Goal: Task Accomplishment & Management: Complete application form

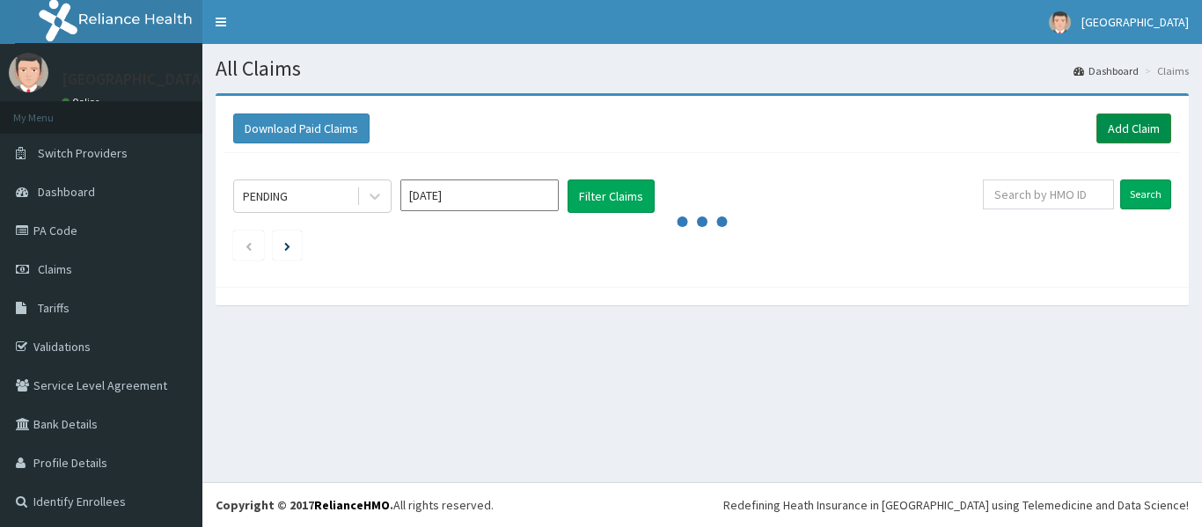
click at [1113, 126] on link "Add Claim" at bounding box center [1133, 128] width 75 height 30
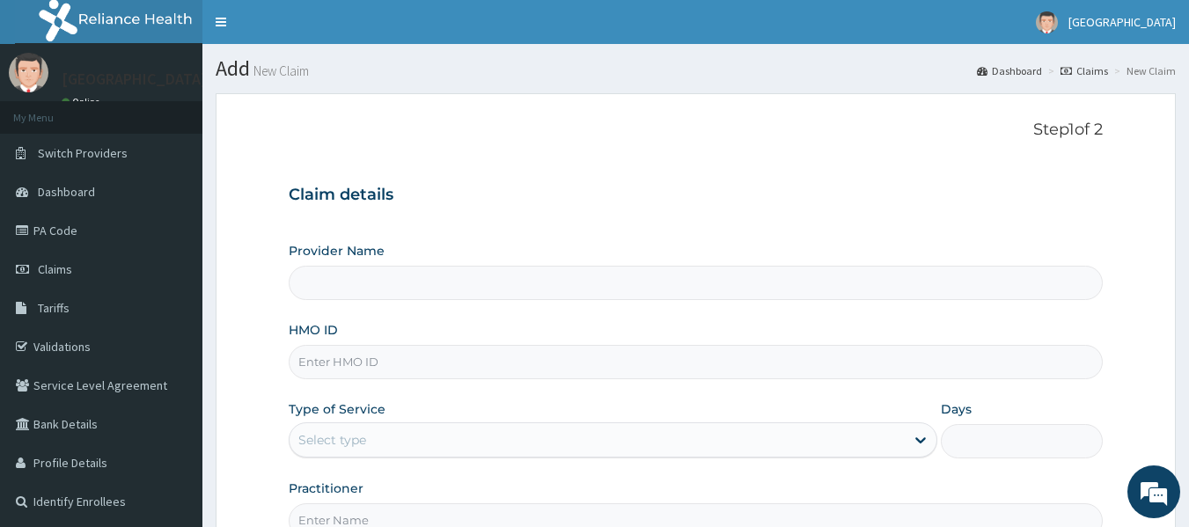
click at [550, 355] on input "HMO ID" at bounding box center [696, 362] width 815 height 34
type input "Olufunmi Specialist Hospital"
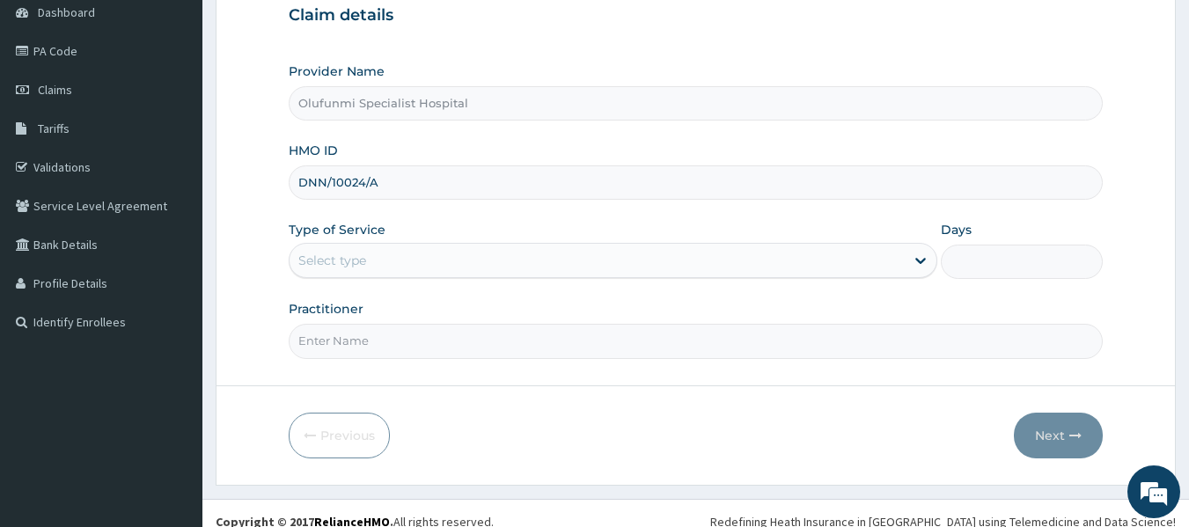
scroll to position [196, 0]
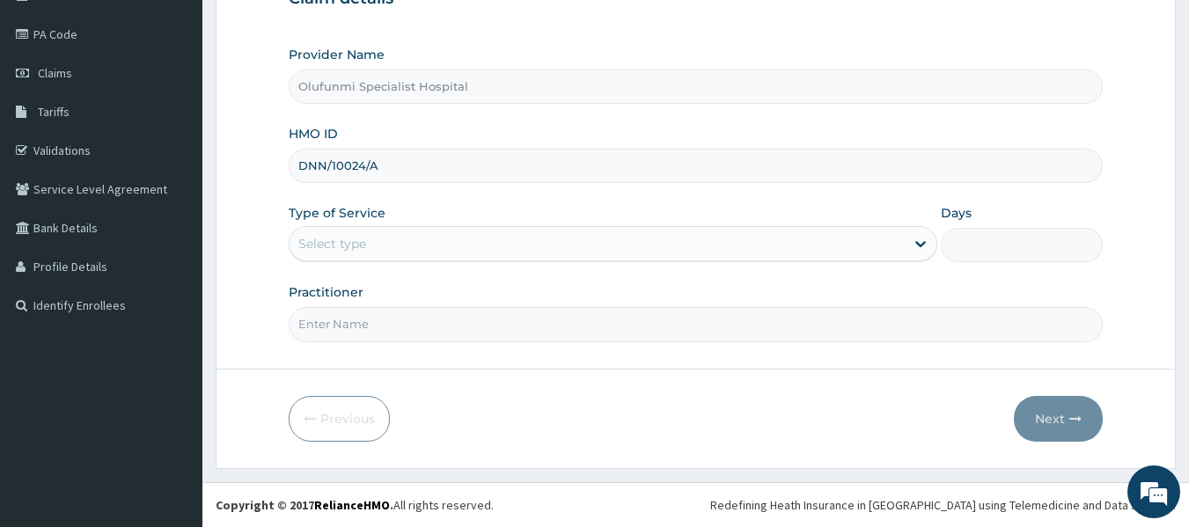
type input "DNN/10024/A"
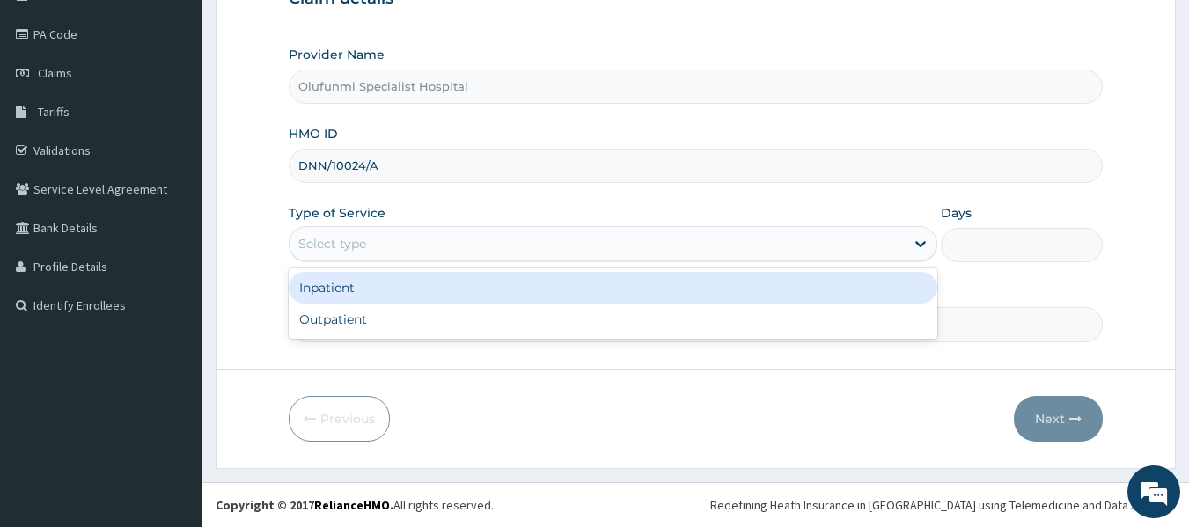
click at [811, 243] on div "Select type" at bounding box center [596, 244] width 615 height 28
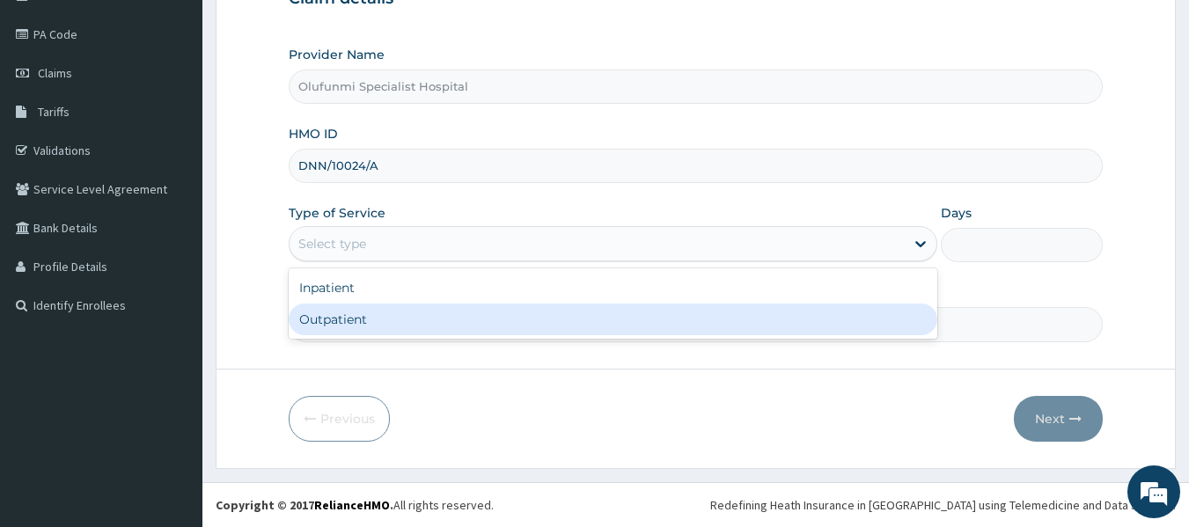
click at [764, 320] on div "Outpatient" at bounding box center [613, 320] width 648 height 32
type input "1"
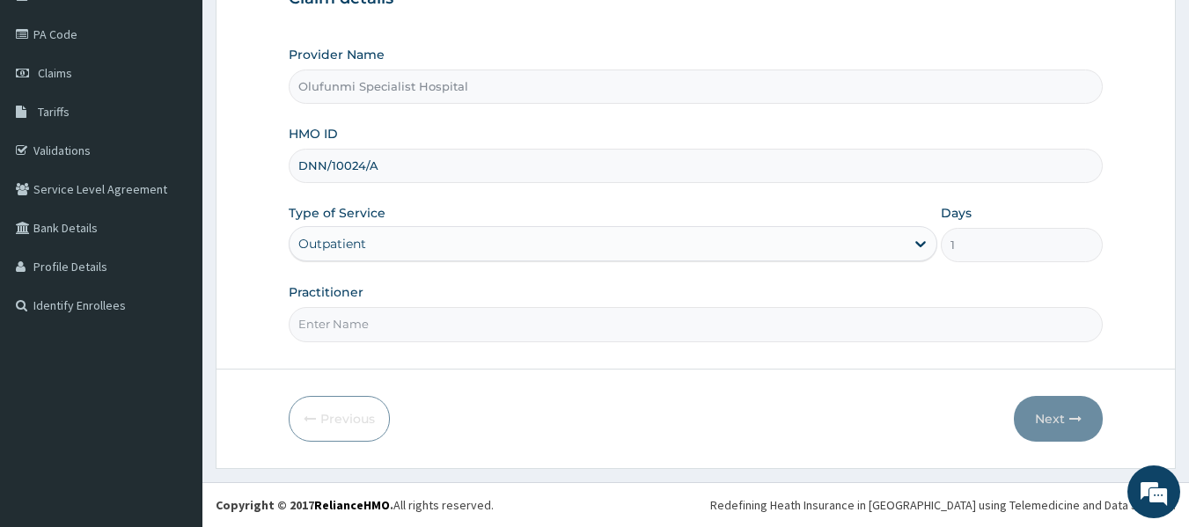
click at [815, 312] on input "Practitioner" at bounding box center [696, 324] width 815 height 34
type input "DR (MRS) [PERSON_NAME]"
click at [1053, 412] on button "Next" at bounding box center [1057, 419] width 89 height 46
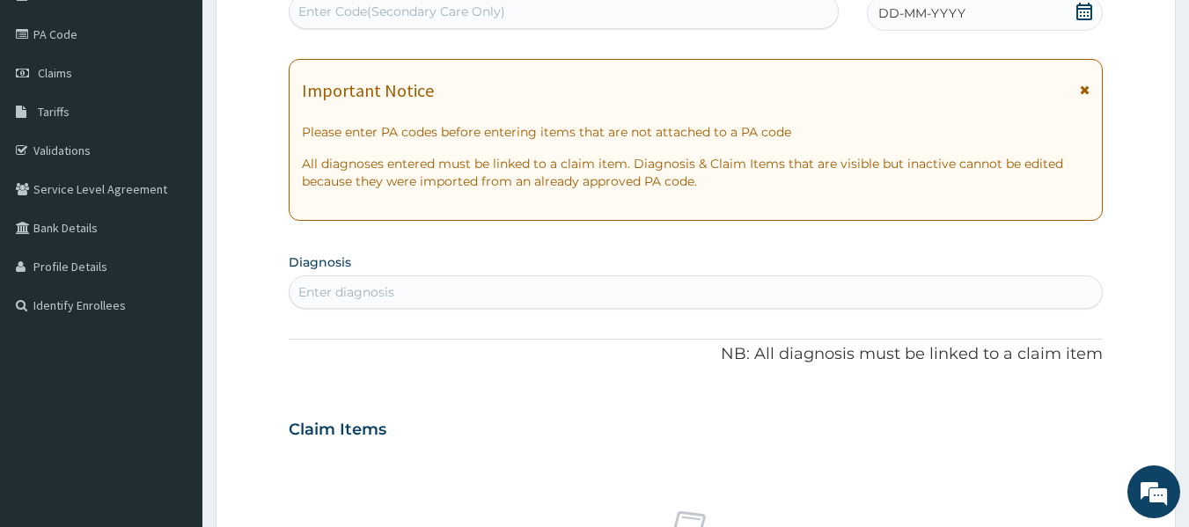
click at [1080, 10] on icon at bounding box center [1084, 12] width 18 height 18
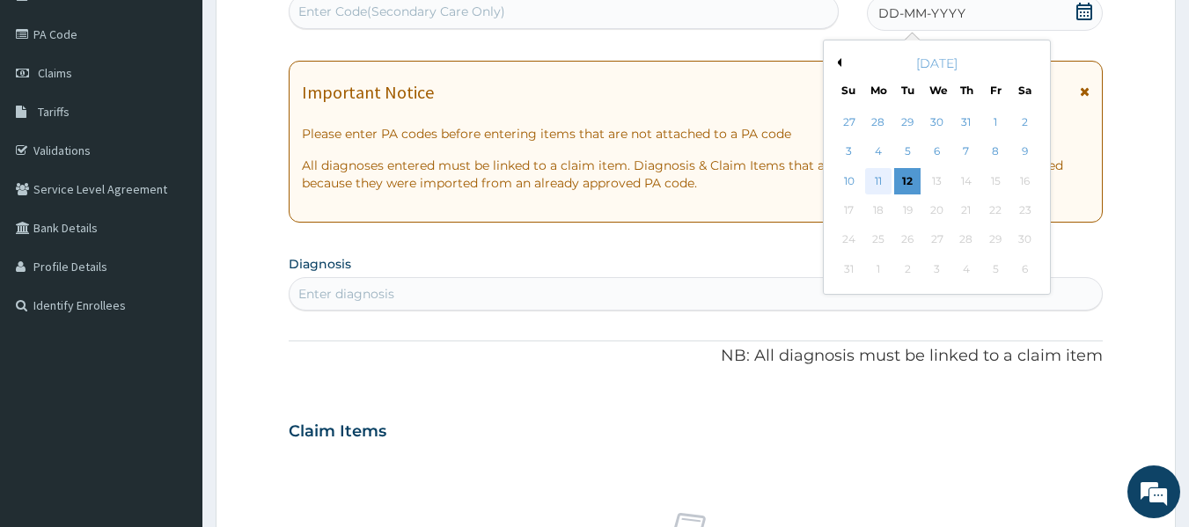
click at [881, 181] on div "11" at bounding box center [878, 181] width 26 height 26
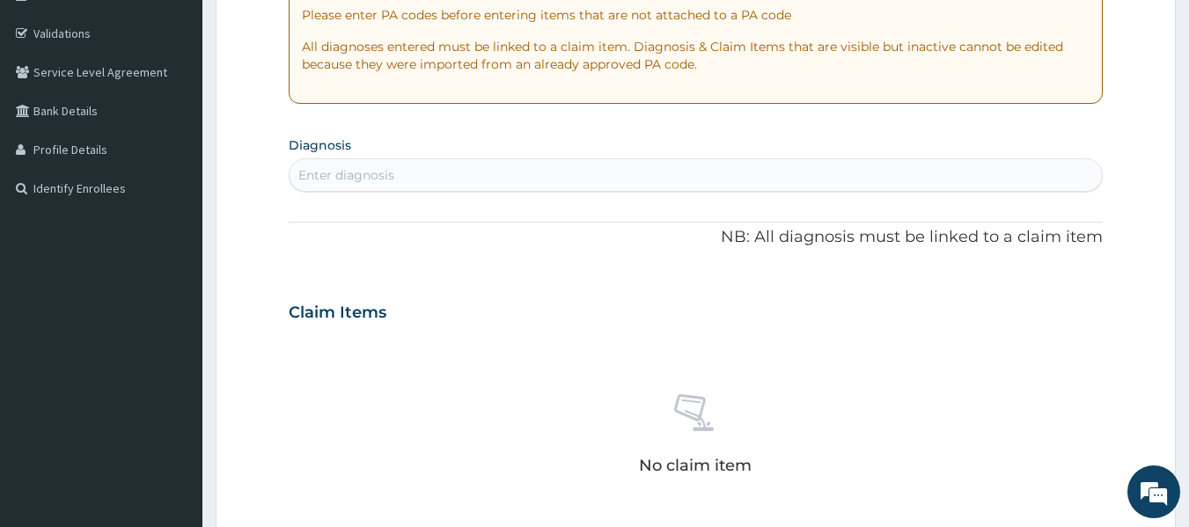
scroll to position [315, 0]
click at [703, 177] on div "Enter diagnosis" at bounding box center [695, 173] width 813 height 28
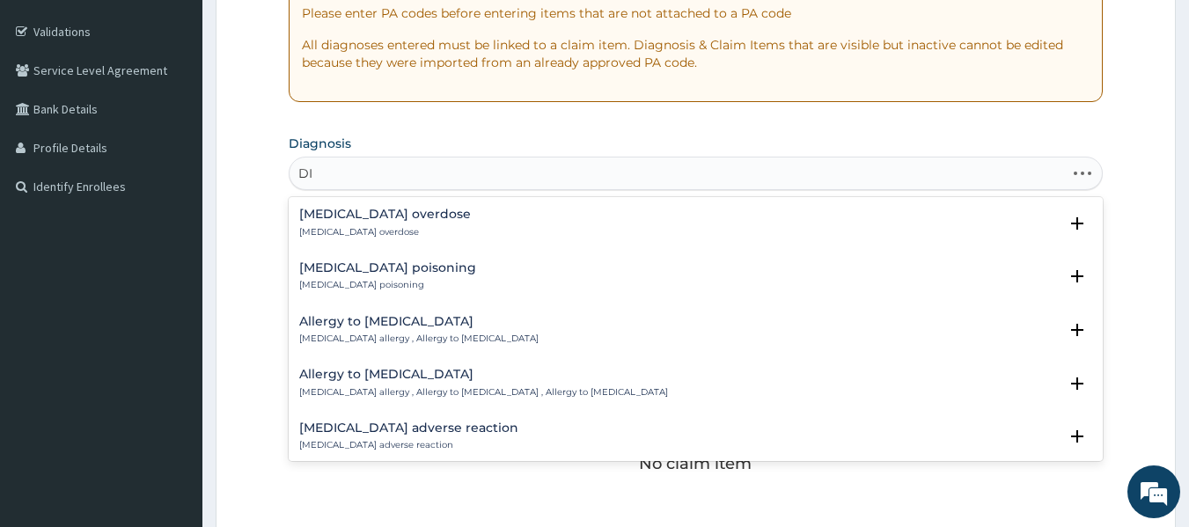
type input "D"
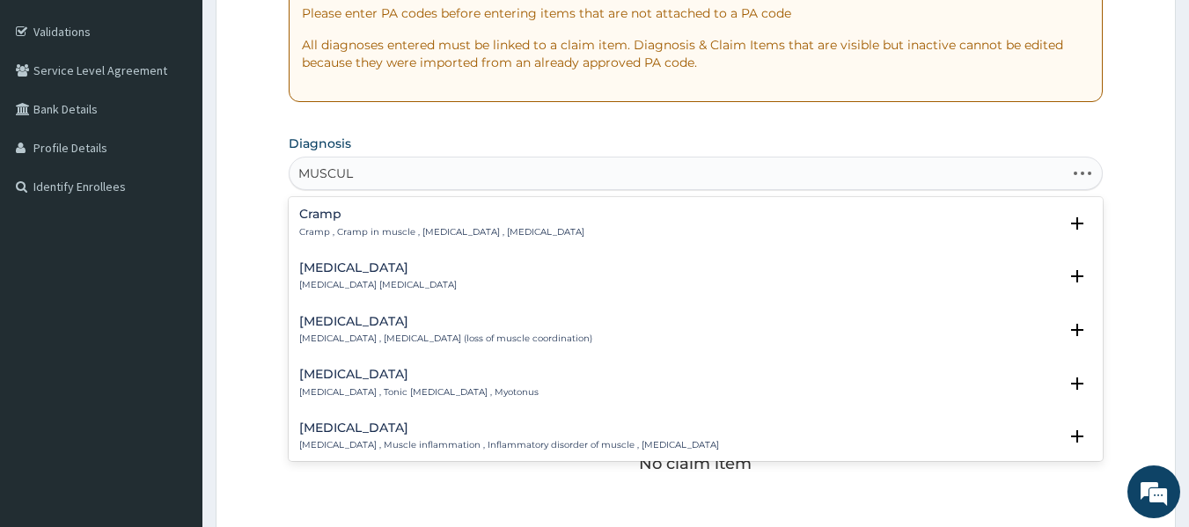
type input "MUSCULO"
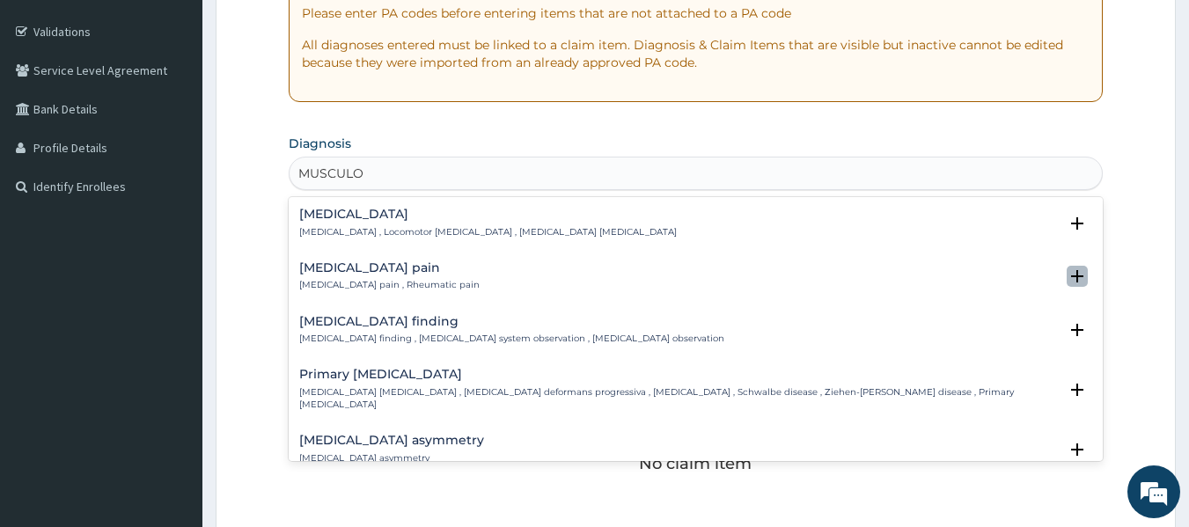
click at [1071, 272] on icon "open select status" at bounding box center [1077, 276] width 12 height 12
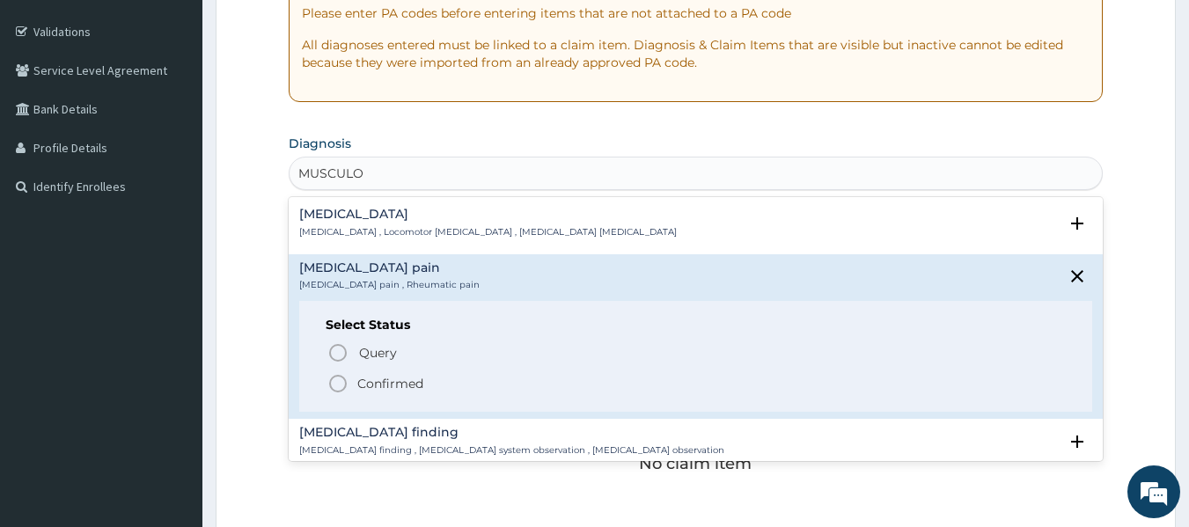
click at [337, 381] on icon "status option filled" at bounding box center [337, 383] width 21 height 21
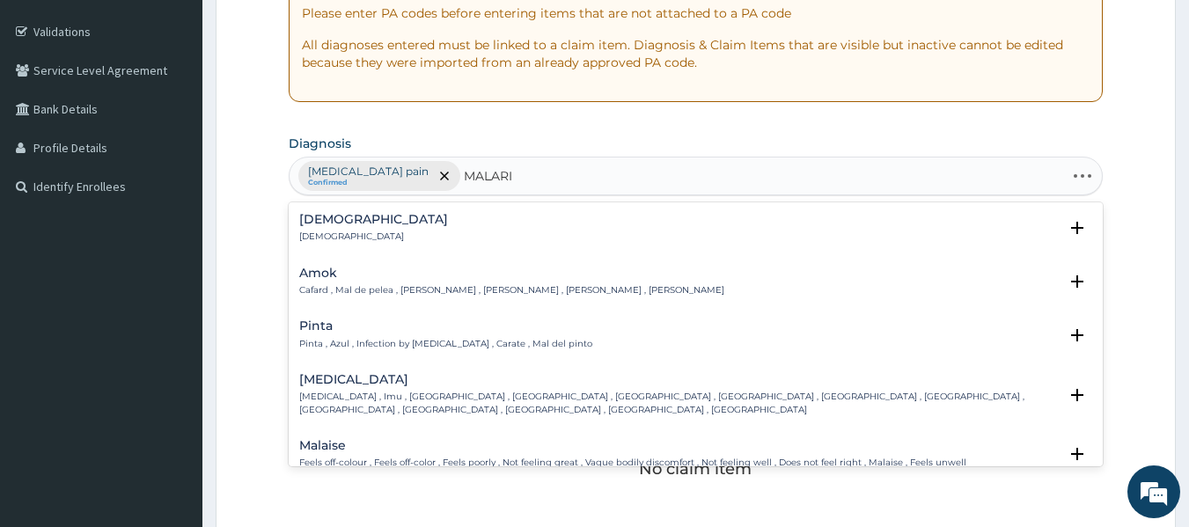
type input "[MEDICAL_DATA]"
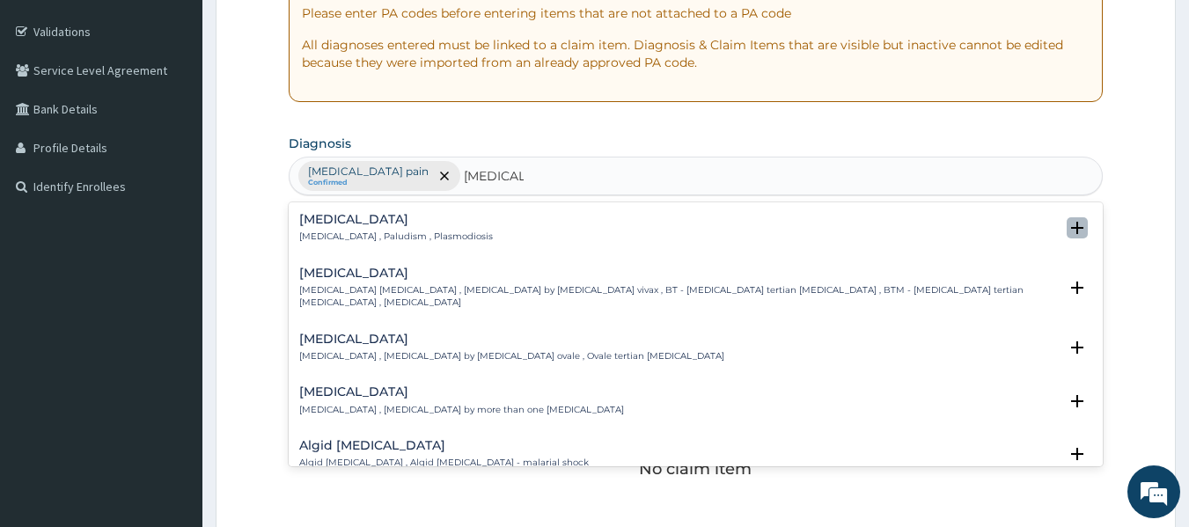
click at [1071, 223] on icon "open select status" at bounding box center [1077, 228] width 12 height 12
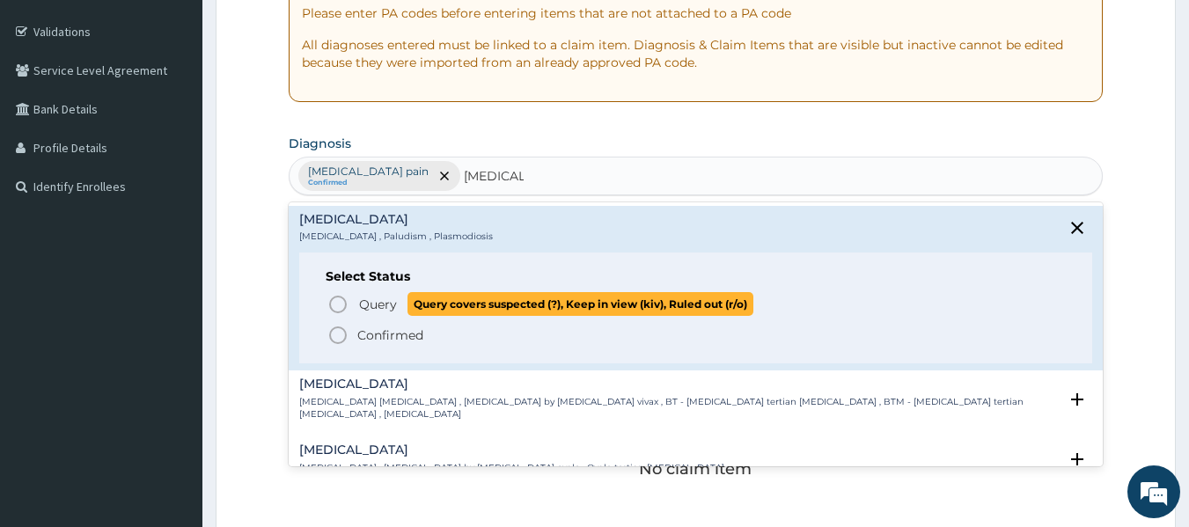
click at [332, 305] on icon "status option query" at bounding box center [337, 304] width 21 height 21
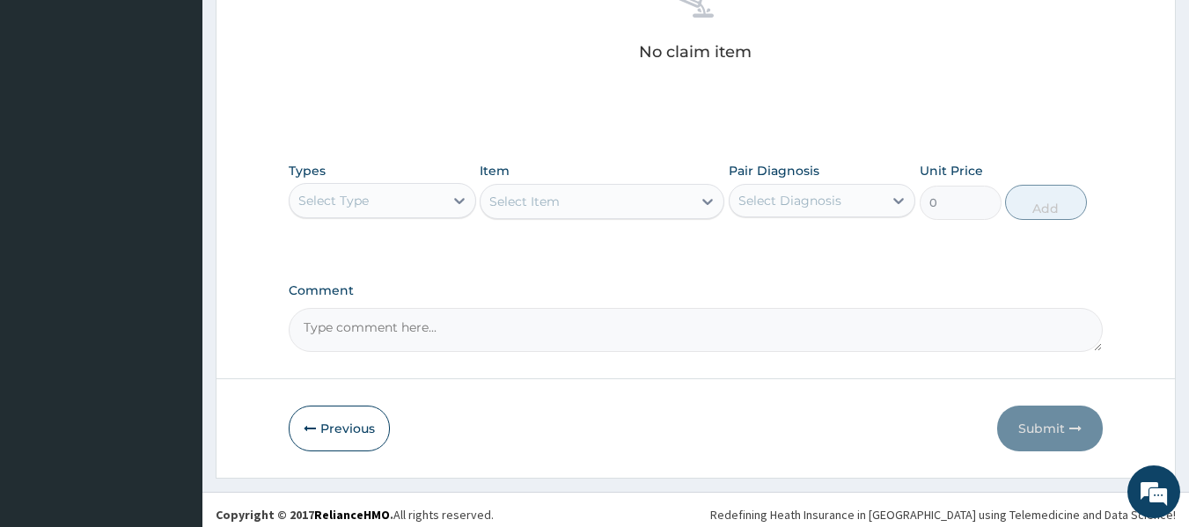
scroll to position [742, 0]
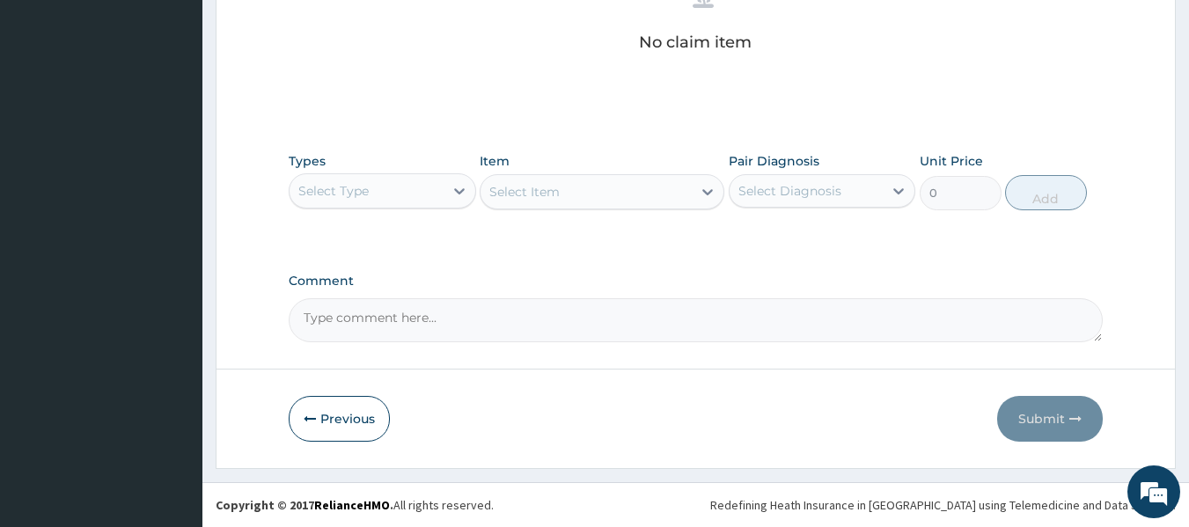
click at [764, 323] on textarea "Comment" at bounding box center [696, 320] width 815 height 44
type textarea "BACKACHE, HEADACHE FOLLOWING BACK TRAUMA"
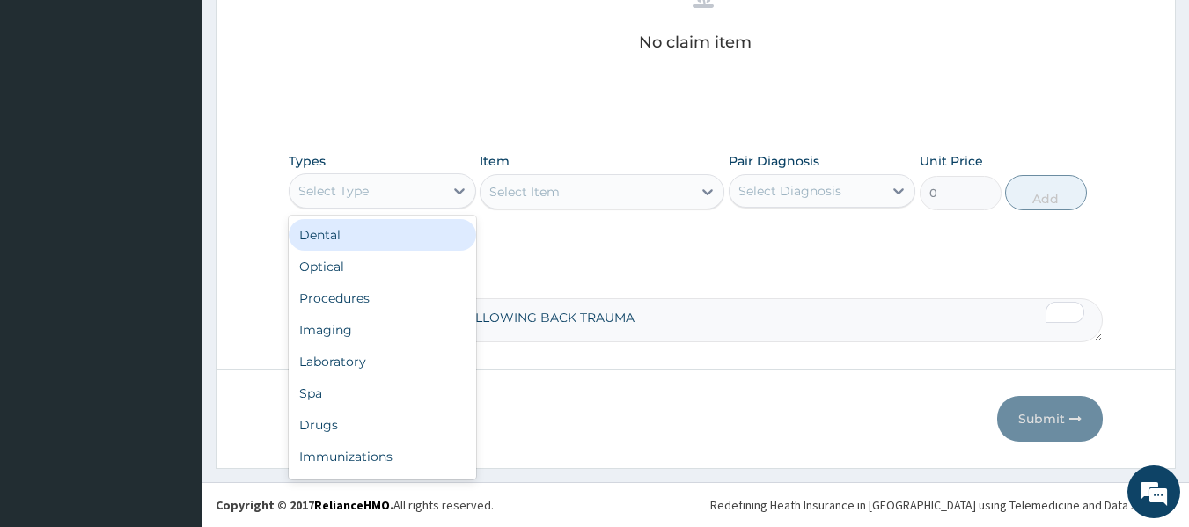
click at [429, 183] on div "Select Type" at bounding box center [366, 191] width 154 height 28
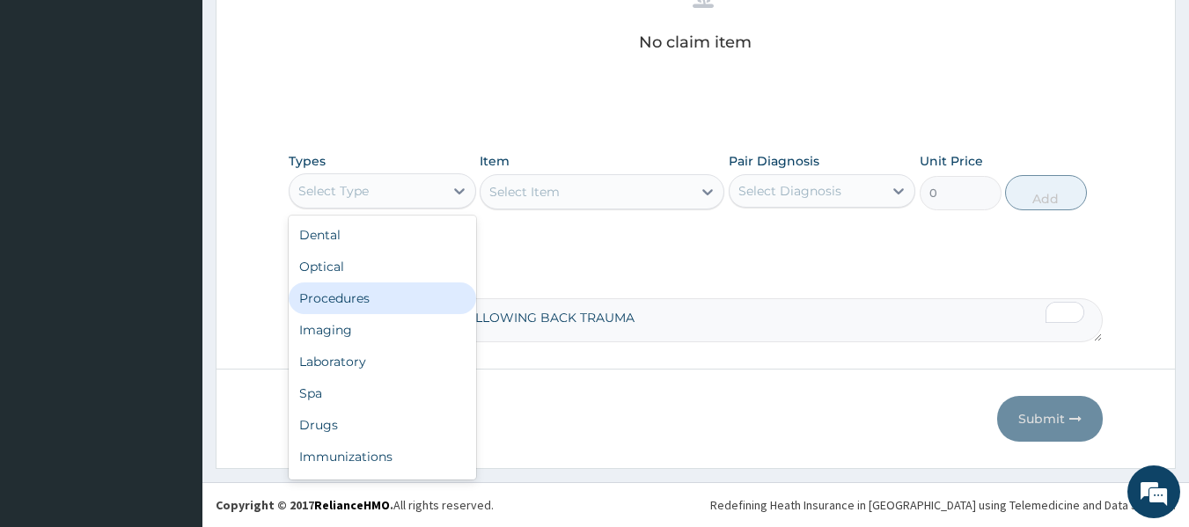
click at [416, 296] on div "Procedures" at bounding box center [382, 298] width 187 height 32
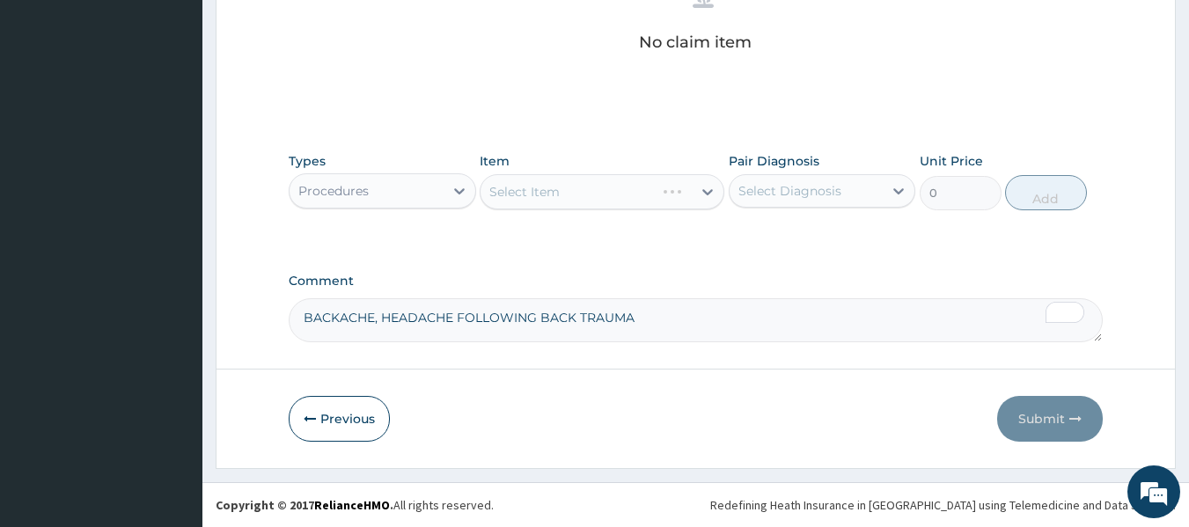
click at [534, 196] on div "Select Item" at bounding box center [601, 191] width 245 height 35
click at [571, 186] on div "Select Item" at bounding box center [585, 192] width 211 height 28
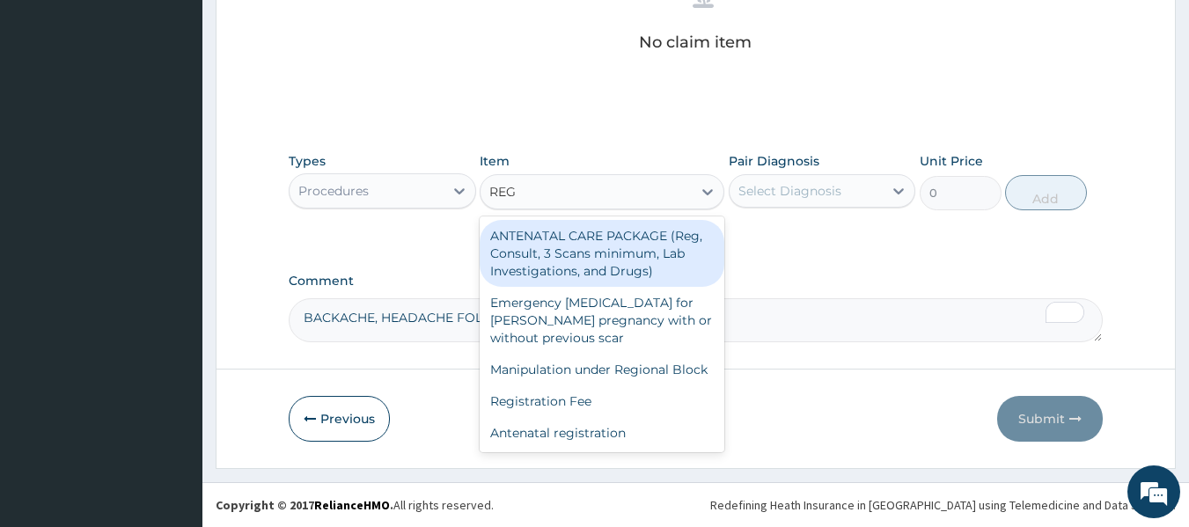
type input "REGI"
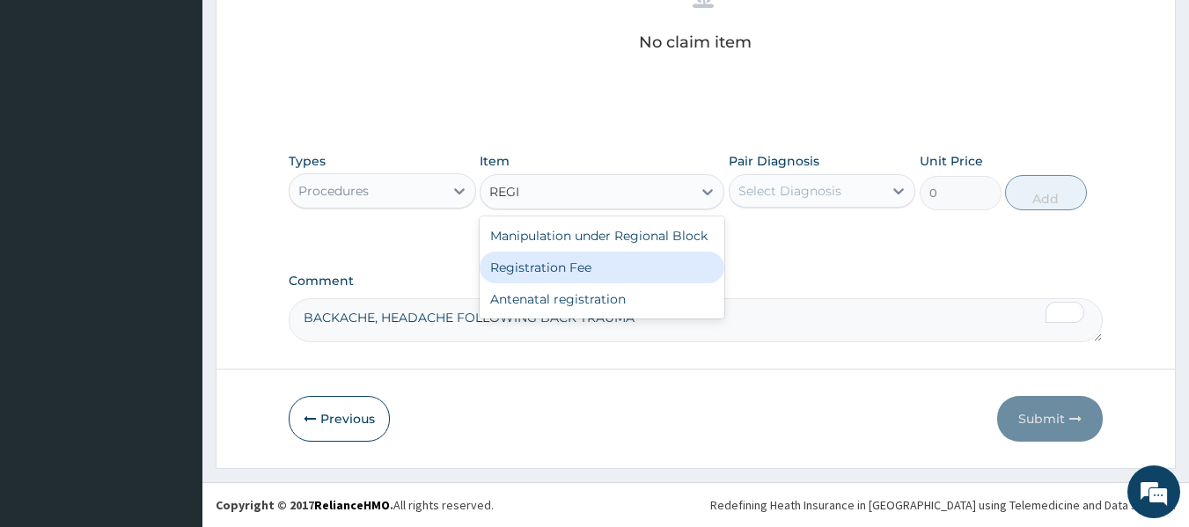
click at [580, 262] on div "Registration Fee" at bounding box center [601, 268] width 245 height 32
type input "2150"
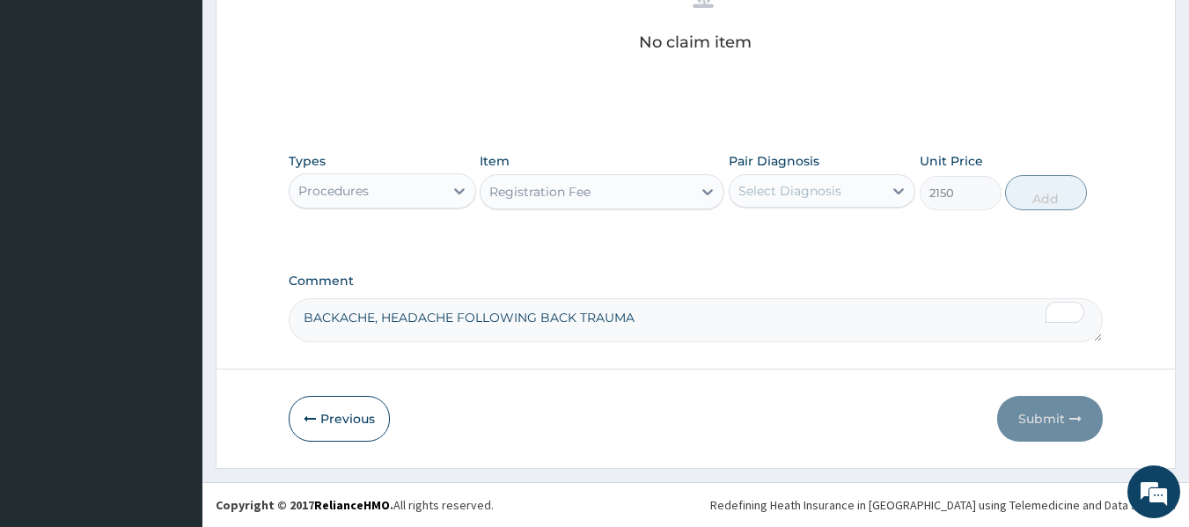
click at [795, 193] on div "Select Diagnosis" at bounding box center [789, 191] width 103 height 18
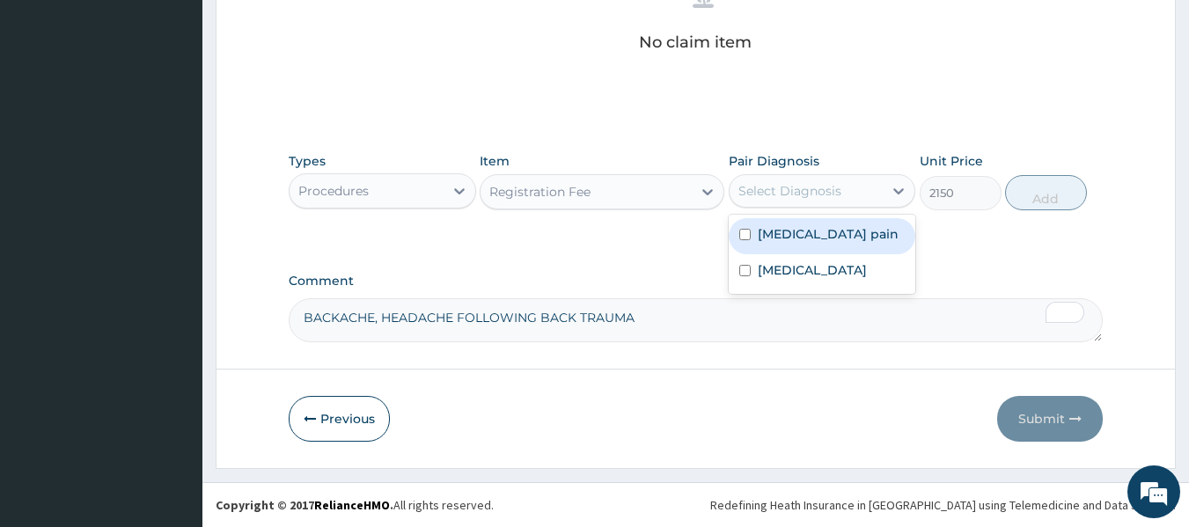
click at [756, 236] on div "[MEDICAL_DATA] pain" at bounding box center [821, 236] width 187 height 36
checkbox input "true"
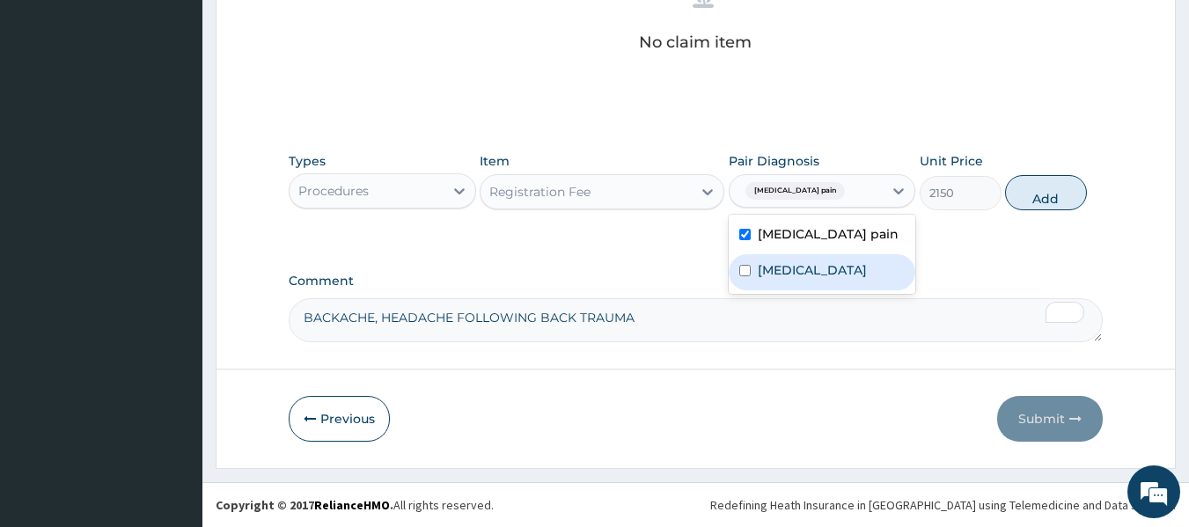
click at [748, 269] on input "checkbox" at bounding box center [744, 270] width 11 height 11
checkbox input "true"
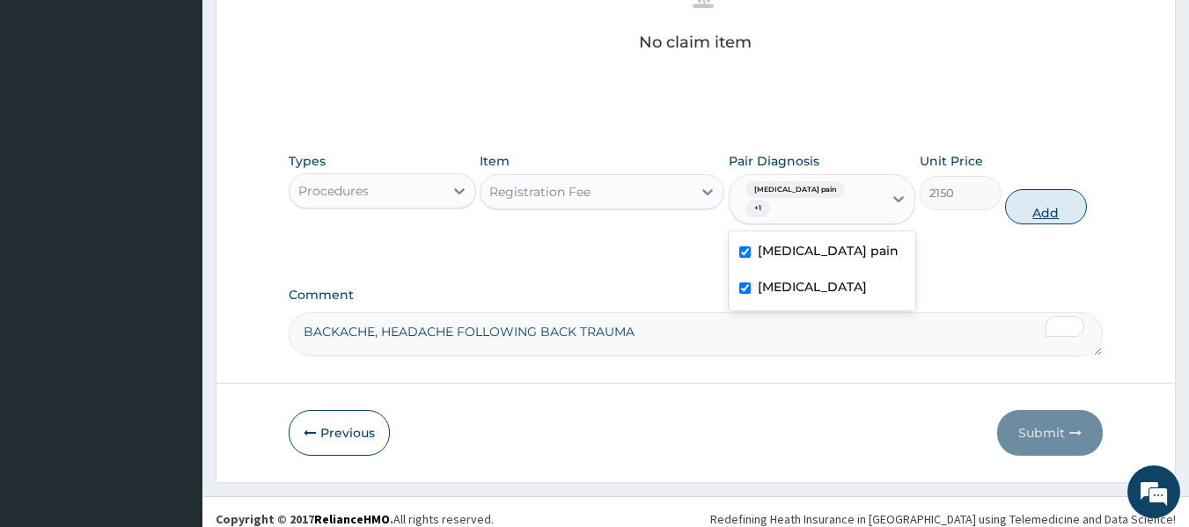
click at [1034, 201] on button "Add" at bounding box center [1046, 206] width 82 height 35
type input "0"
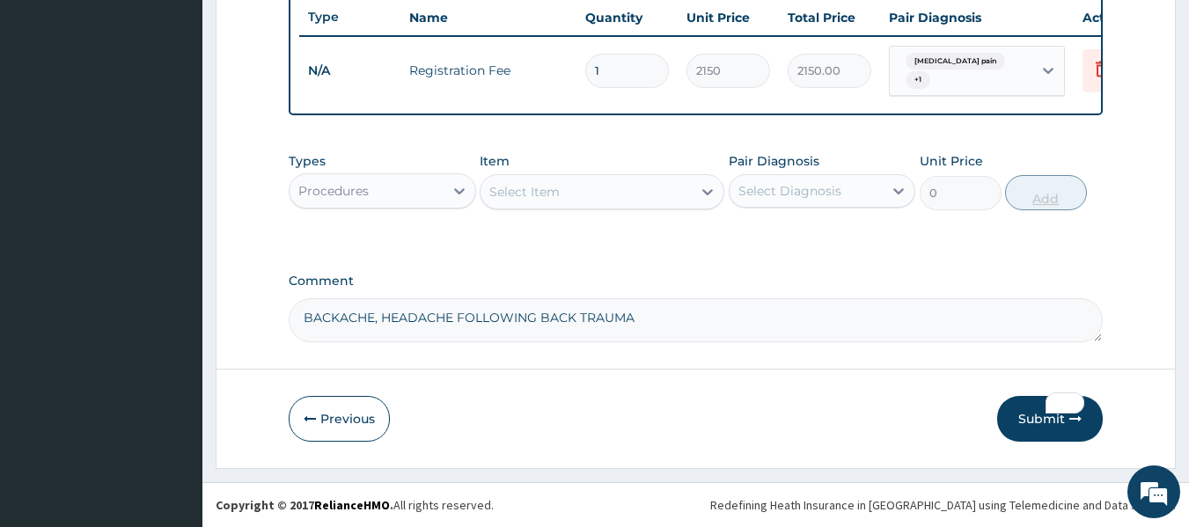
scroll to position [678, 0]
click at [551, 187] on div "Select Item" at bounding box center [524, 192] width 70 height 18
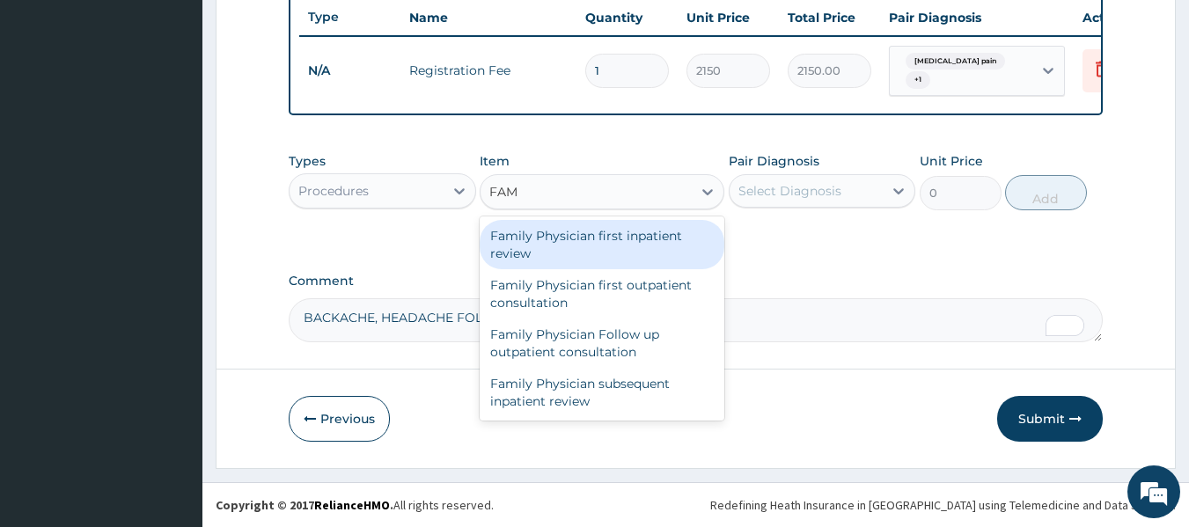
type input "FAMI"
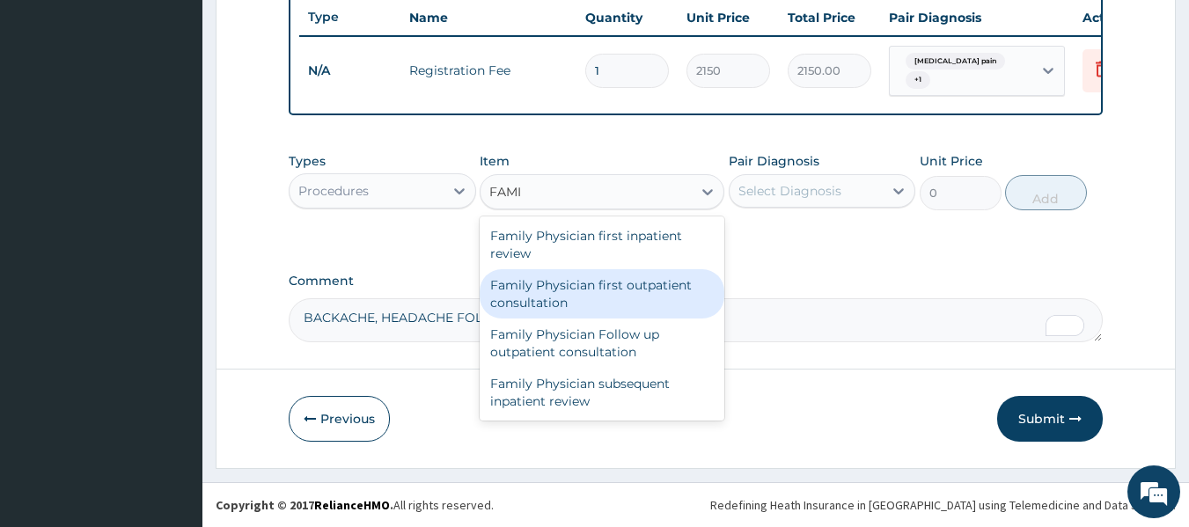
click at [550, 282] on div "Family Physician first outpatient consultation" at bounding box center [601, 293] width 245 height 49
type input "12900"
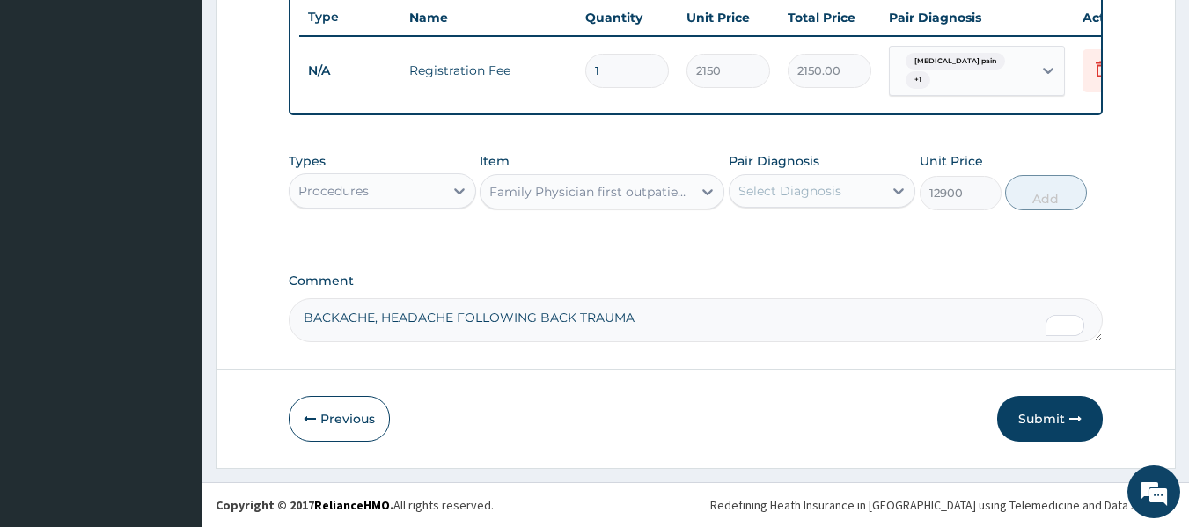
click at [819, 187] on div "Select Diagnosis" at bounding box center [789, 191] width 103 height 18
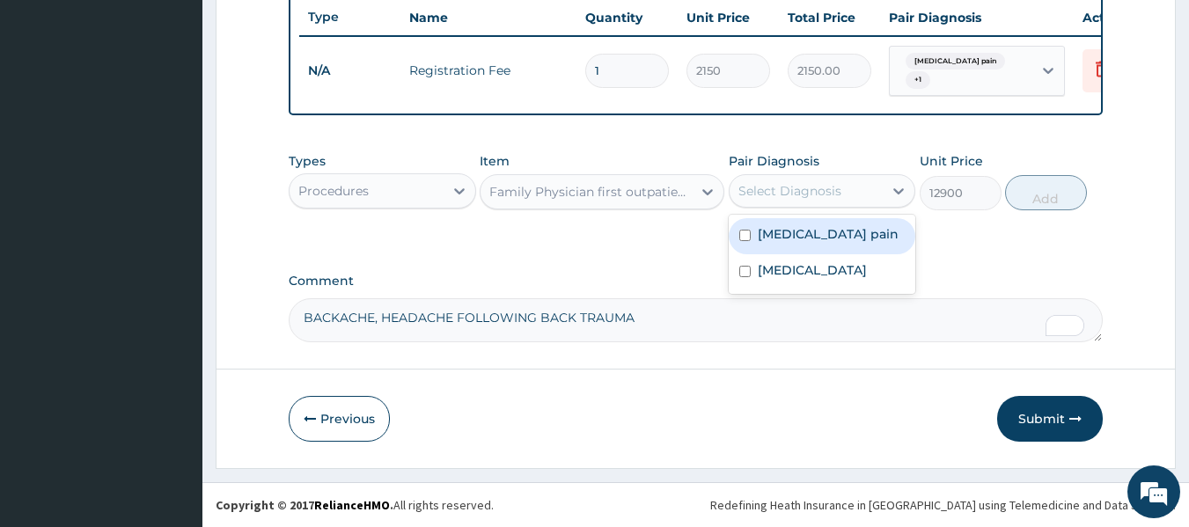
click at [786, 235] on label "[MEDICAL_DATA] pain" at bounding box center [827, 234] width 141 height 18
checkbox input "true"
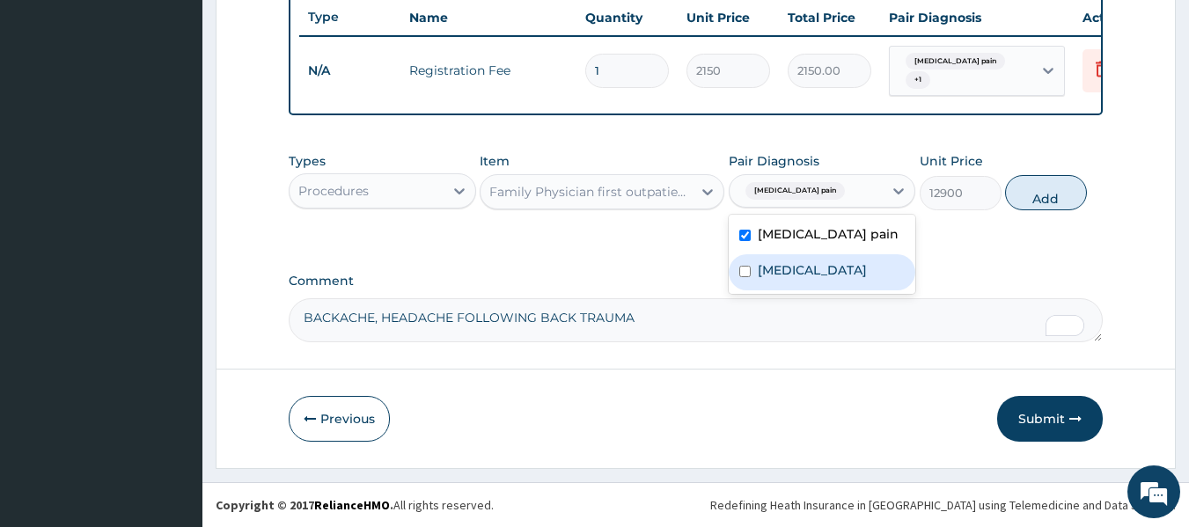
click at [750, 283] on div "[MEDICAL_DATA]" at bounding box center [821, 272] width 187 height 36
checkbox input "true"
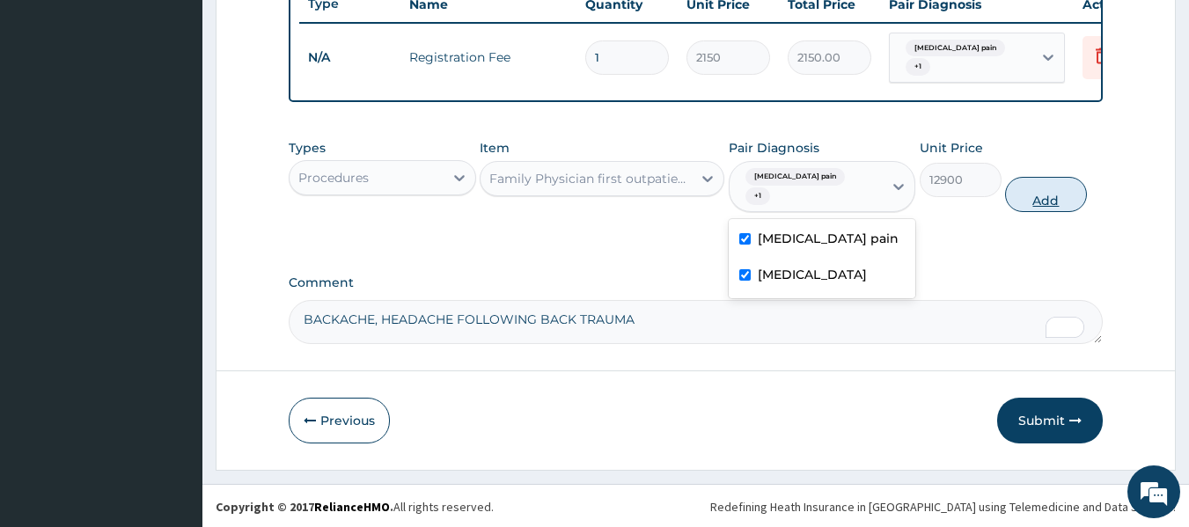
click at [1056, 212] on button "Add" at bounding box center [1046, 194] width 82 height 35
type input "0"
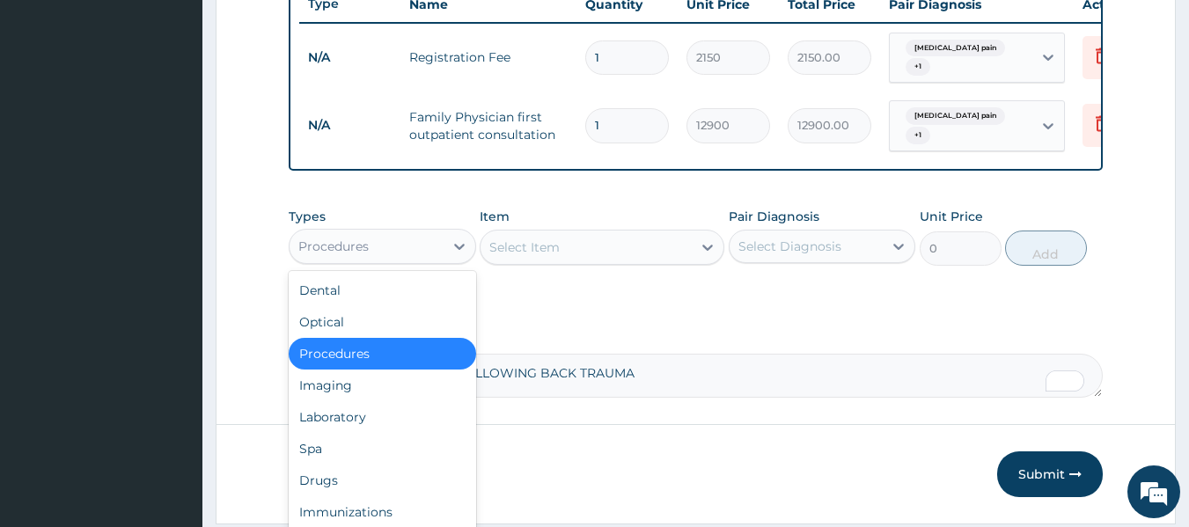
click at [426, 260] on div "Procedures" at bounding box center [366, 246] width 154 height 28
click at [402, 433] on div "Laboratory" at bounding box center [382, 417] width 187 height 32
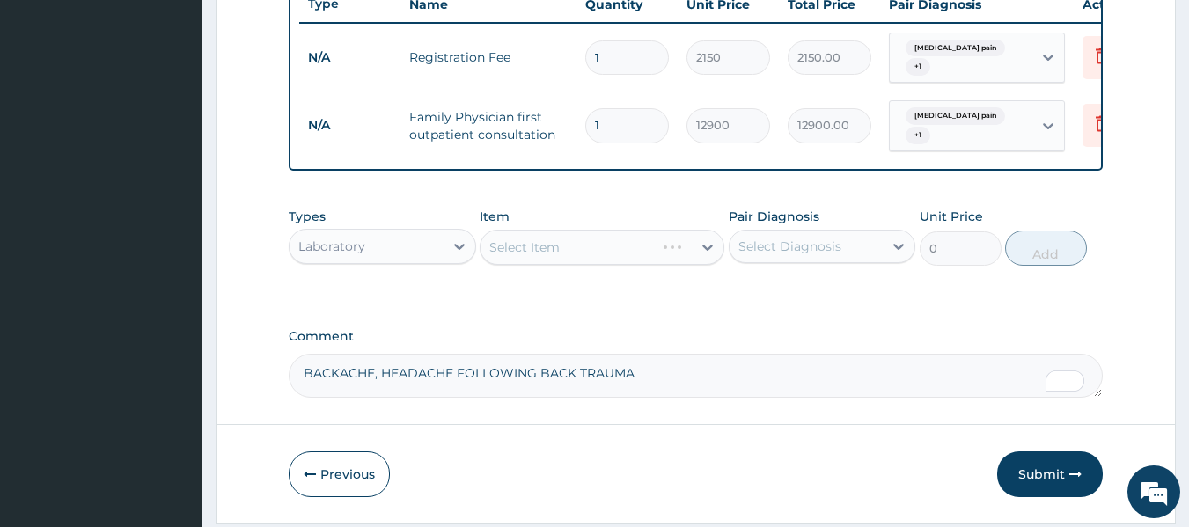
click at [576, 252] on div "Select Item" at bounding box center [601, 247] width 245 height 35
click at [566, 259] on div "Select Item" at bounding box center [567, 247] width 174 height 28
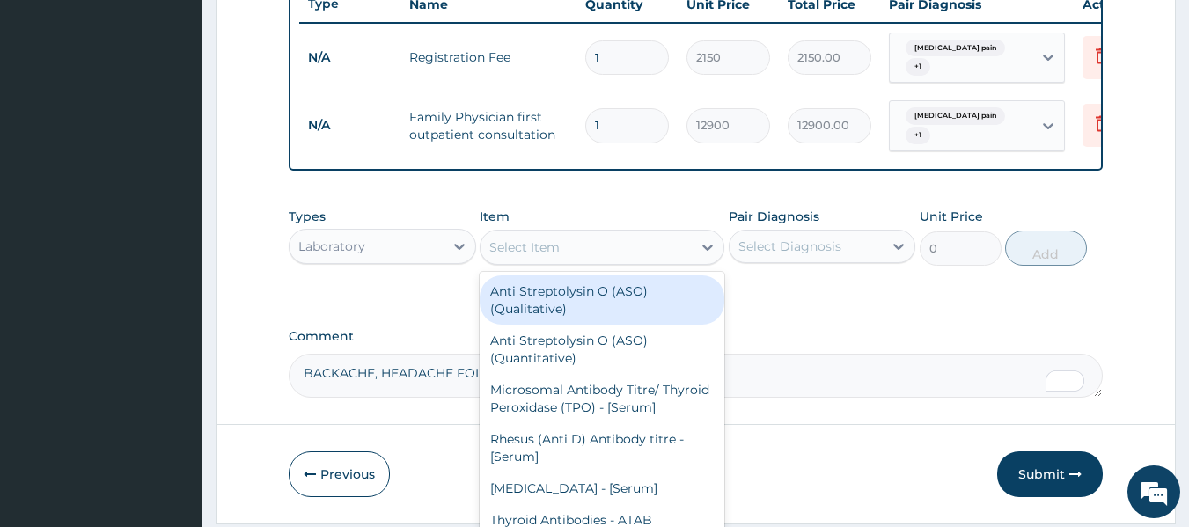
click at [566, 259] on div "Select Item" at bounding box center [585, 247] width 211 height 28
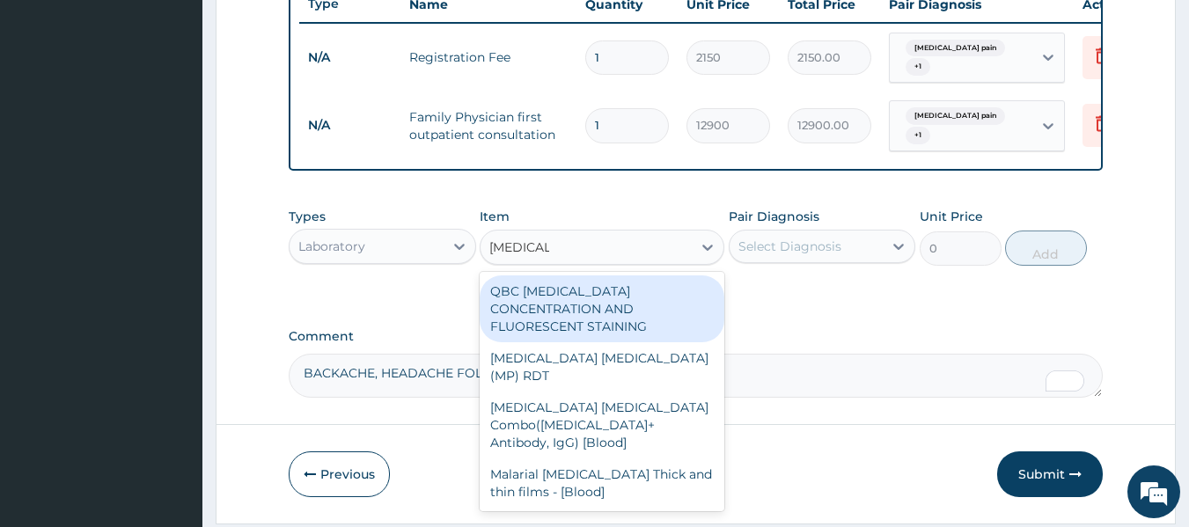
type input "[MEDICAL_DATA]"
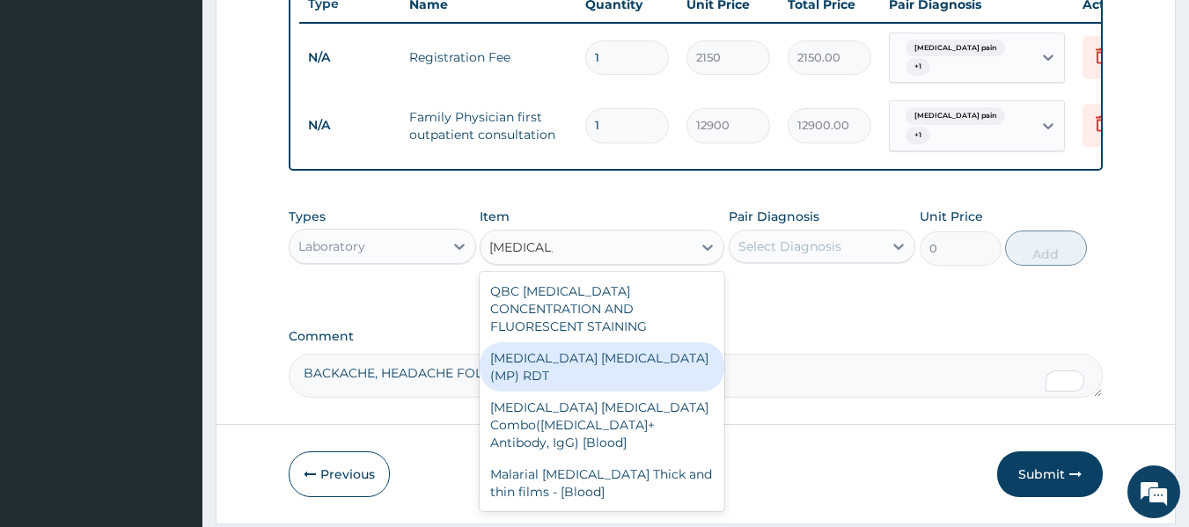
click at [635, 363] on div "[MEDICAL_DATA] [MEDICAL_DATA] (MP) RDT" at bounding box center [601, 366] width 245 height 49
type input "1612.5"
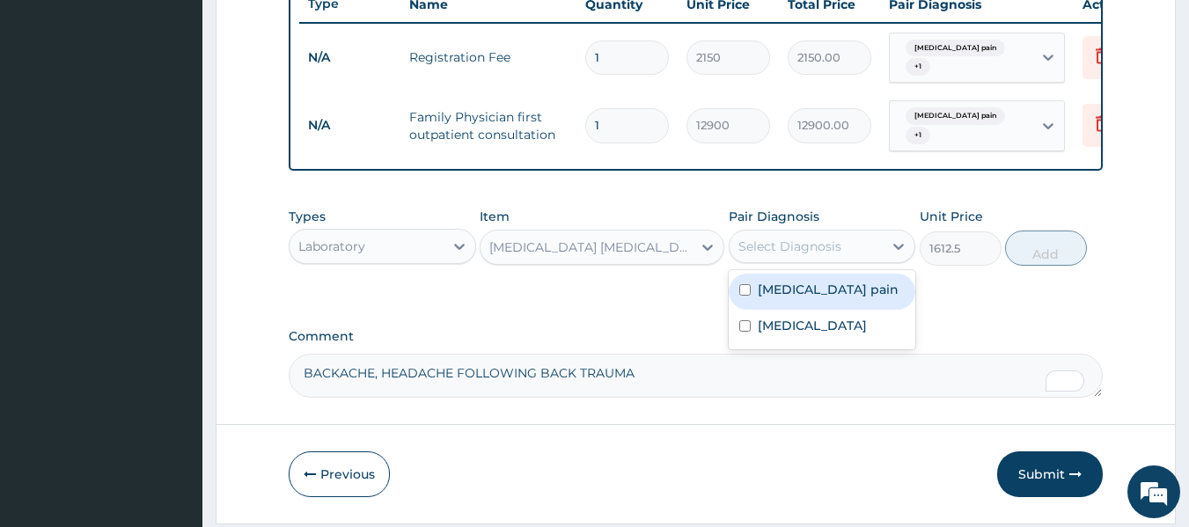
click at [804, 255] on div "Select Diagnosis" at bounding box center [789, 247] width 103 height 18
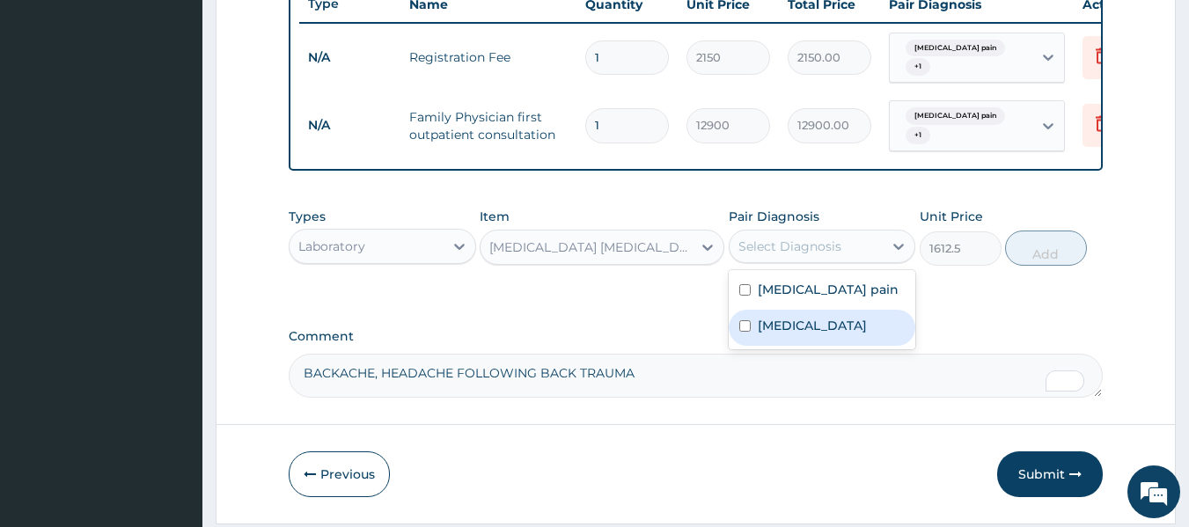
click at [809, 332] on div "[MEDICAL_DATA]" at bounding box center [821, 328] width 187 height 36
checkbox input "true"
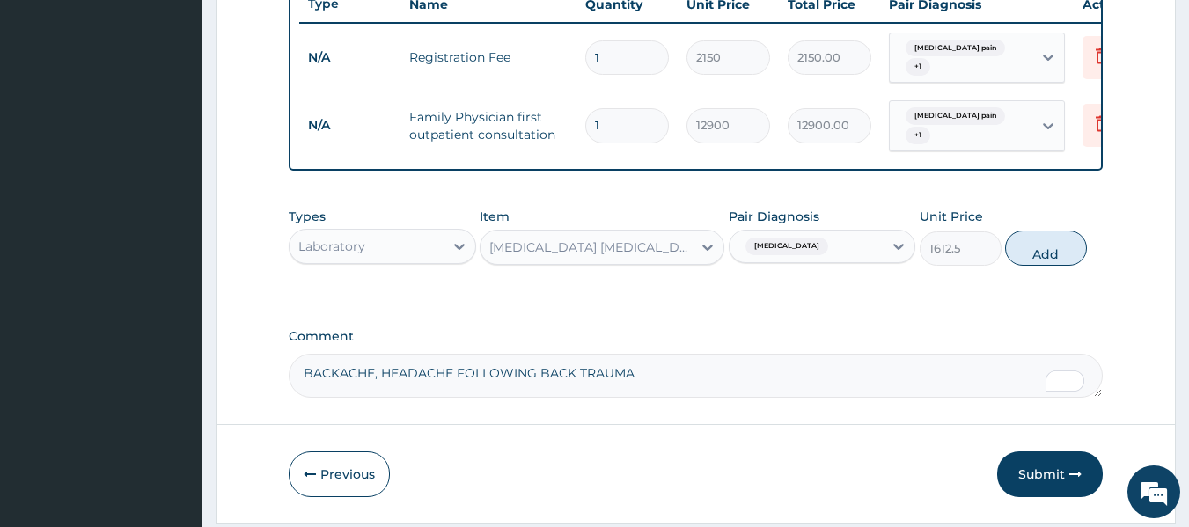
click at [1061, 263] on button "Add" at bounding box center [1046, 247] width 82 height 35
type input "0"
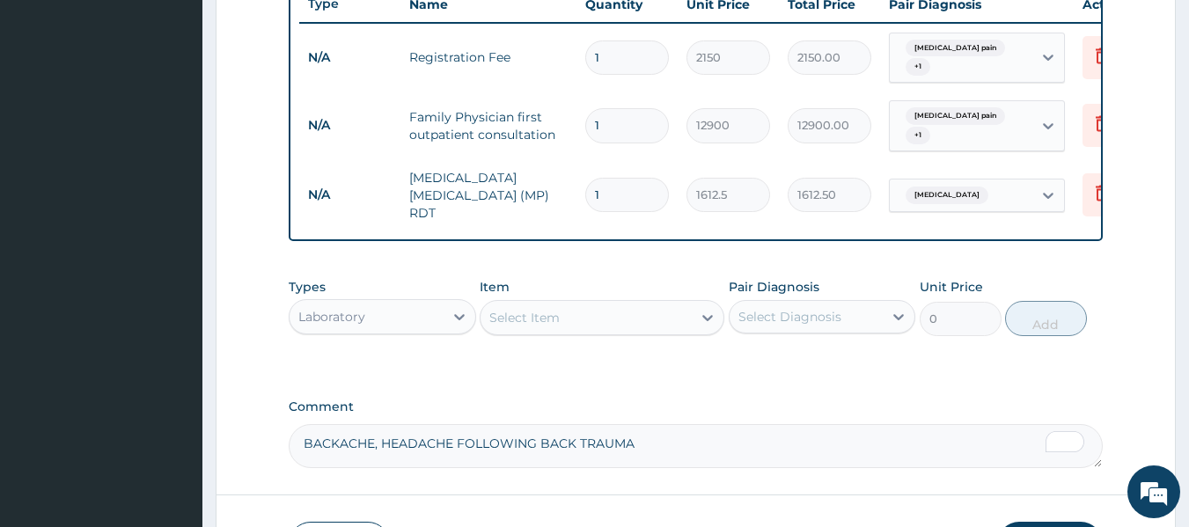
click at [568, 320] on div "Select Item" at bounding box center [585, 318] width 211 height 28
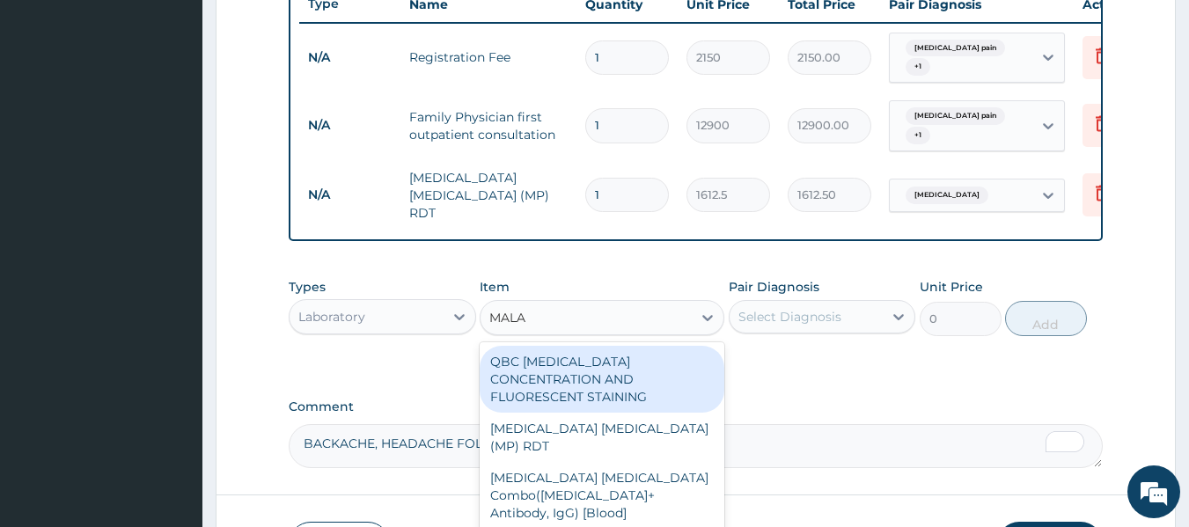
type input "MALAR"
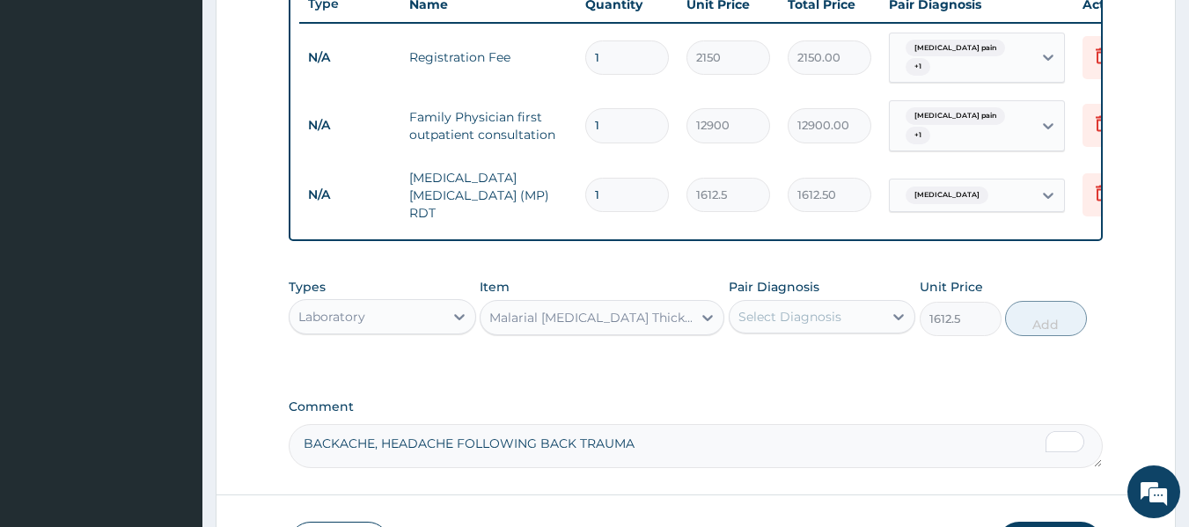
click at [432, 321] on div "Laboratory" at bounding box center [366, 317] width 154 height 28
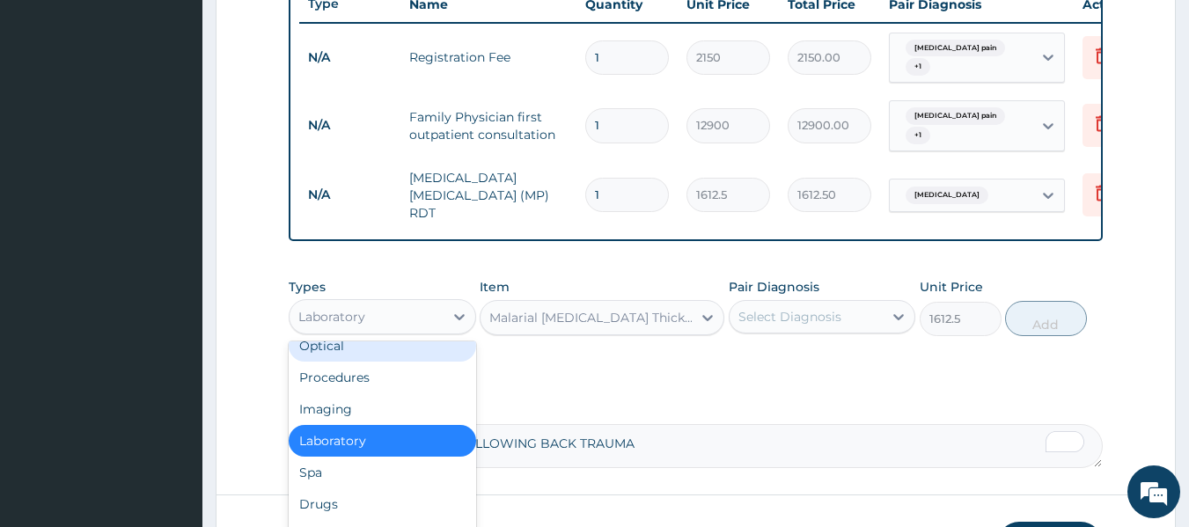
scroll to position [60, 0]
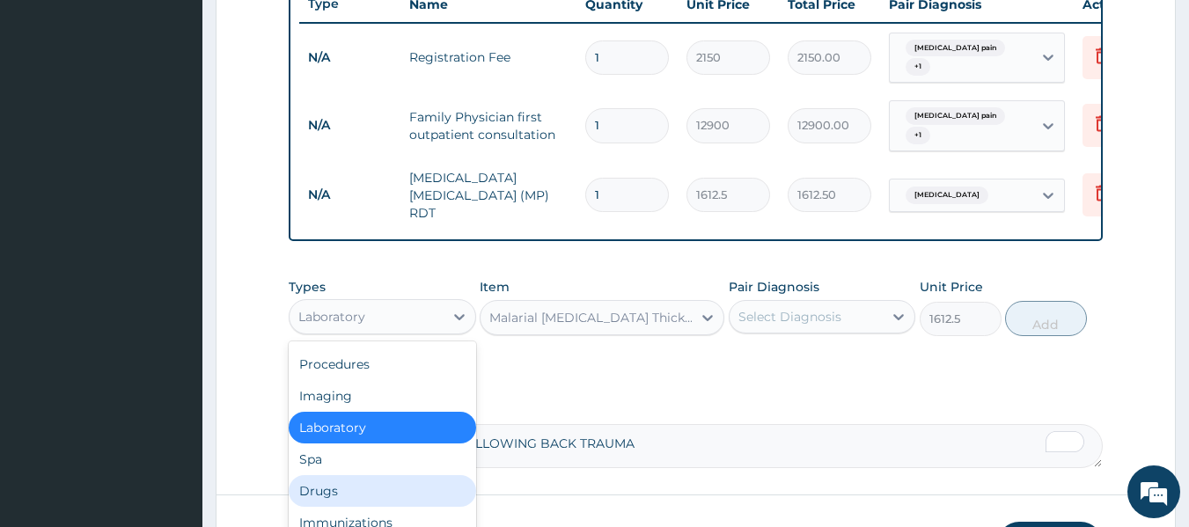
click at [386, 493] on div "Drugs" at bounding box center [382, 491] width 187 height 32
type input "0"
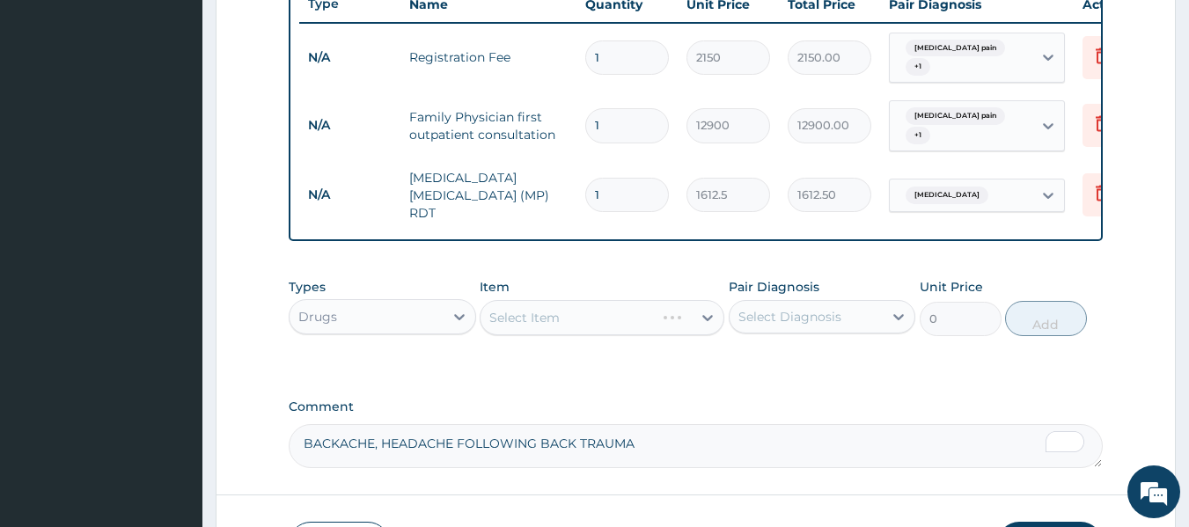
click at [546, 319] on div "Select Item" at bounding box center [601, 317] width 245 height 35
click at [530, 318] on div "Select Item" at bounding box center [524, 318] width 70 height 18
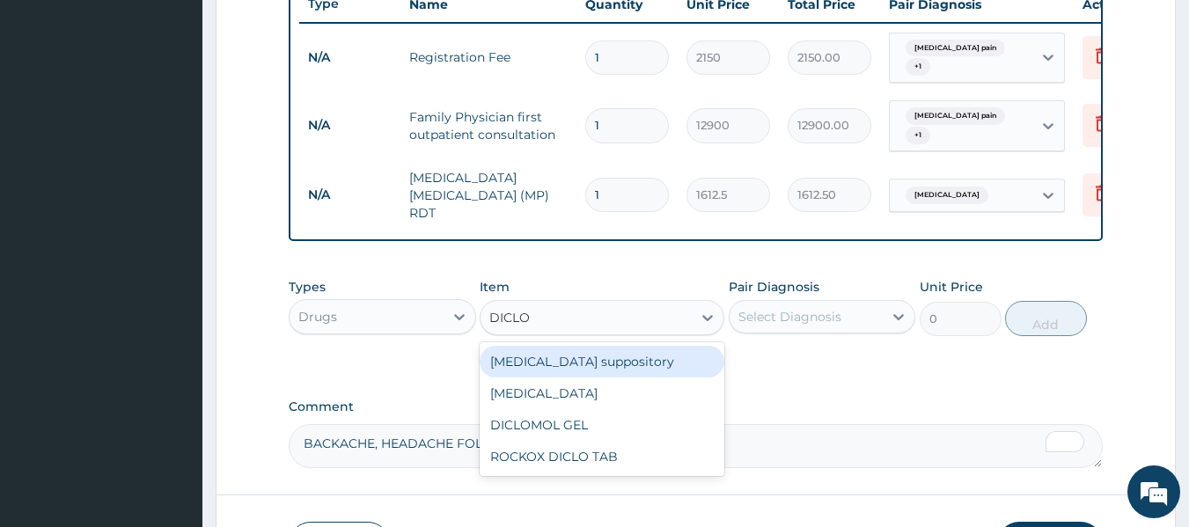
type input "DICLOF"
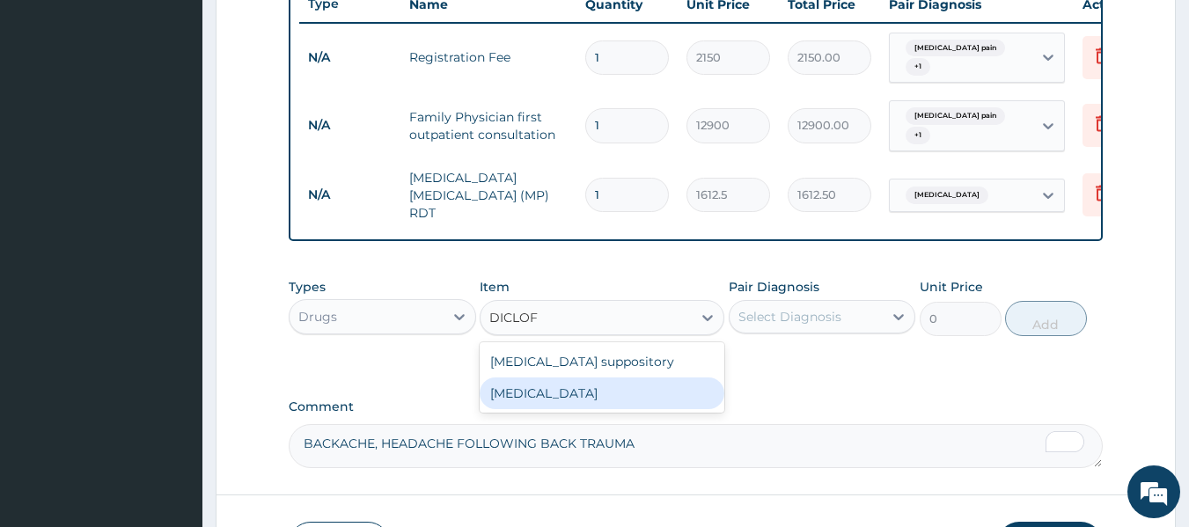
click at [533, 402] on div "[MEDICAL_DATA]" at bounding box center [601, 393] width 245 height 32
type input "591.25"
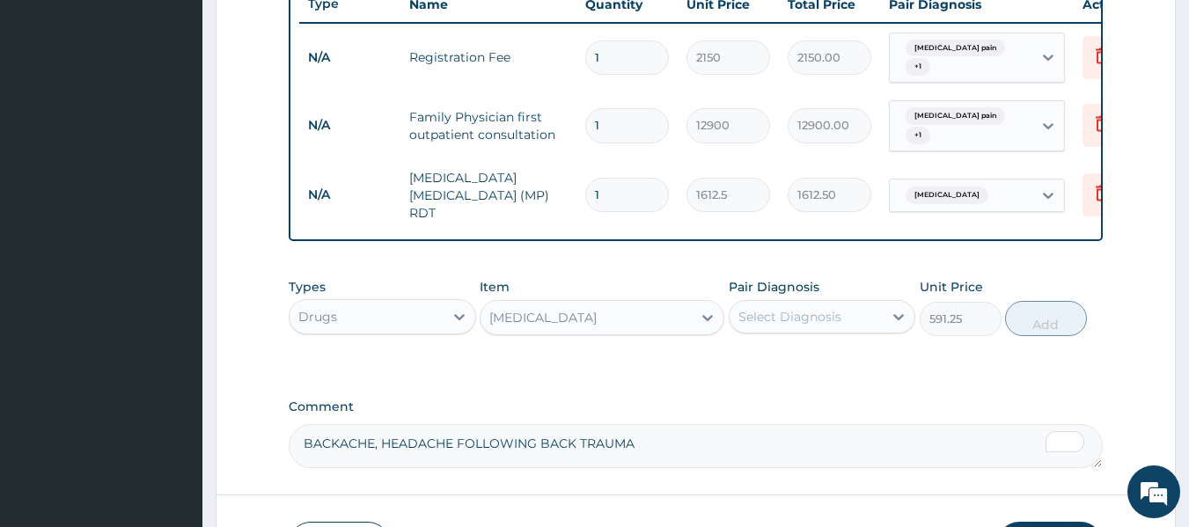
click at [808, 324] on div "Select Diagnosis" at bounding box center [789, 317] width 103 height 18
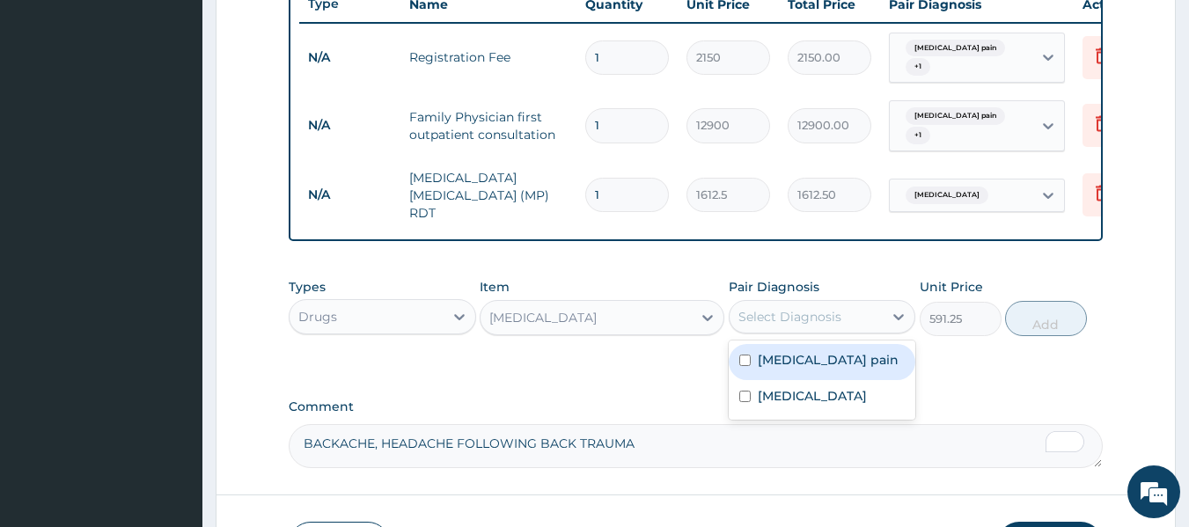
click at [768, 372] on div "[MEDICAL_DATA] pain" at bounding box center [821, 362] width 187 height 36
checkbox input "true"
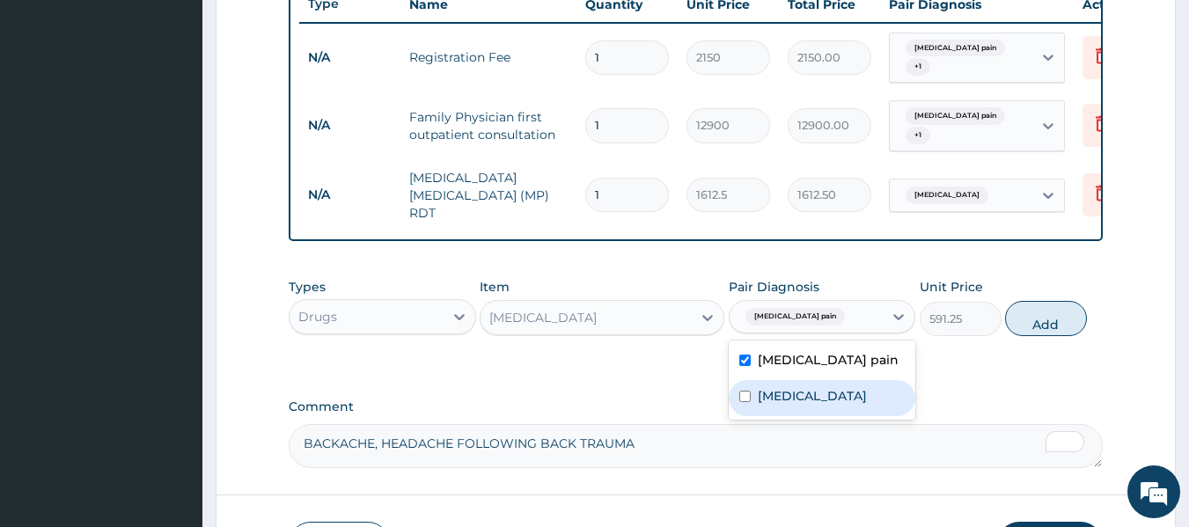
click at [750, 409] on div "[MEDICAL_DATA]" at bounding box center [821, 398] width 187 height 36
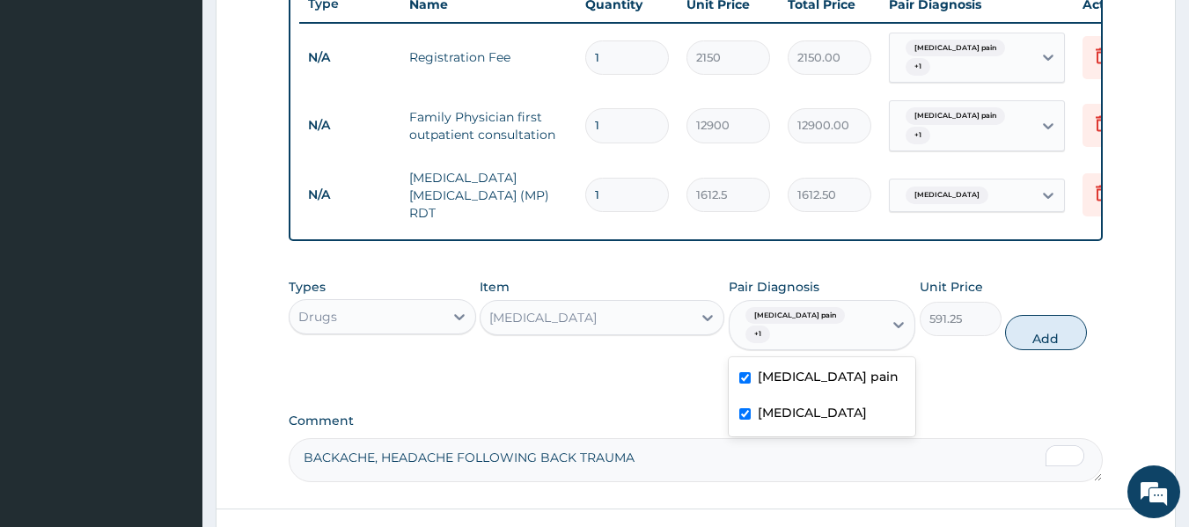
click at [759, 420] on label "[MEDICAL_DATA]" at bounding box center [811, 413] width 109 height 18
checkbox input "false"
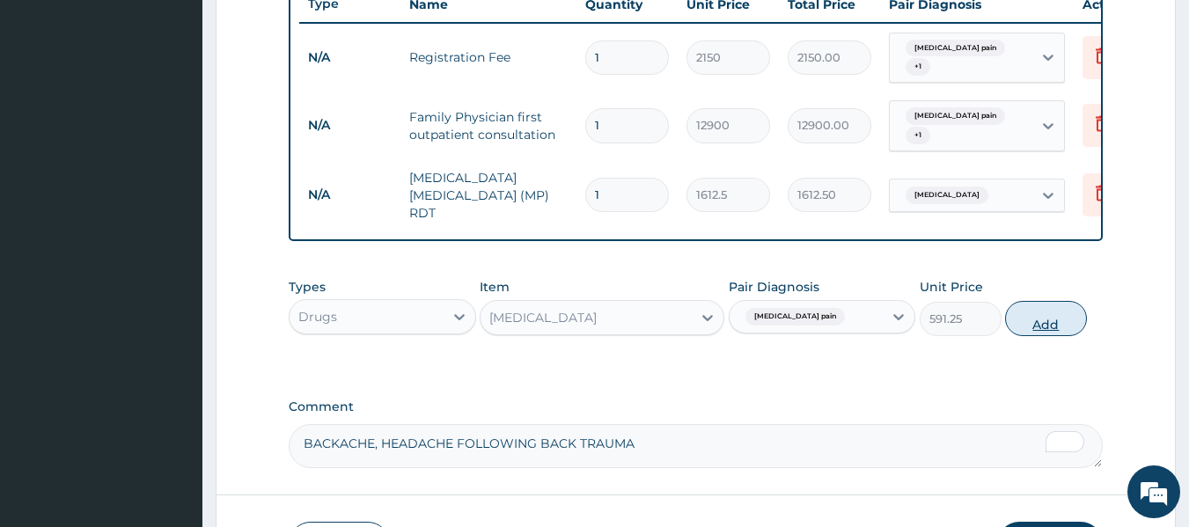
click at [1055, 324] on button "Add" at bounding box center [1046, 318] width 82 height 35
type input "0"
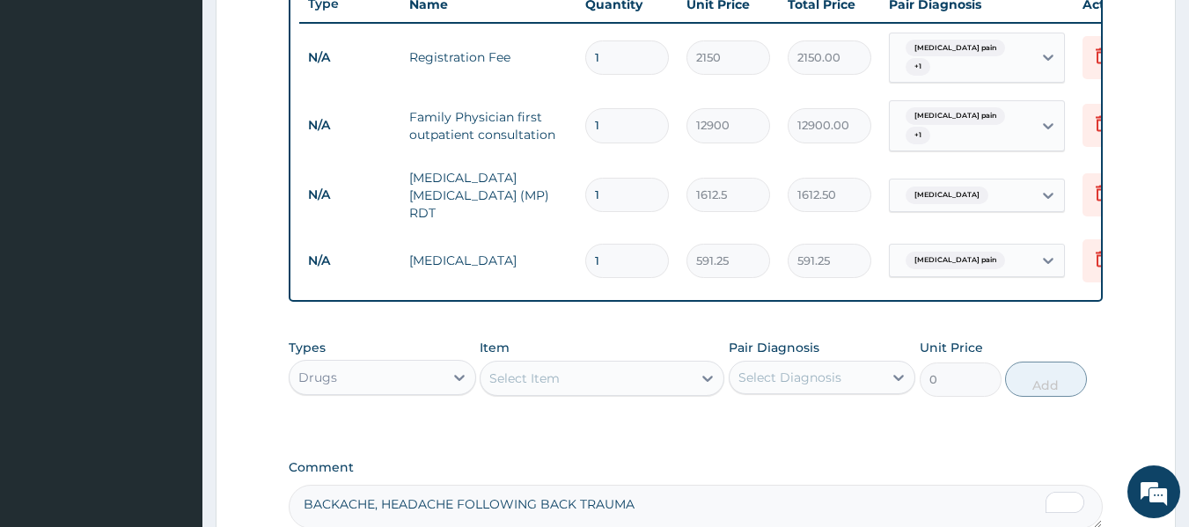
click at [654, 380] on div "Select Item" at bounding box center [585, 378] width 211 height 28
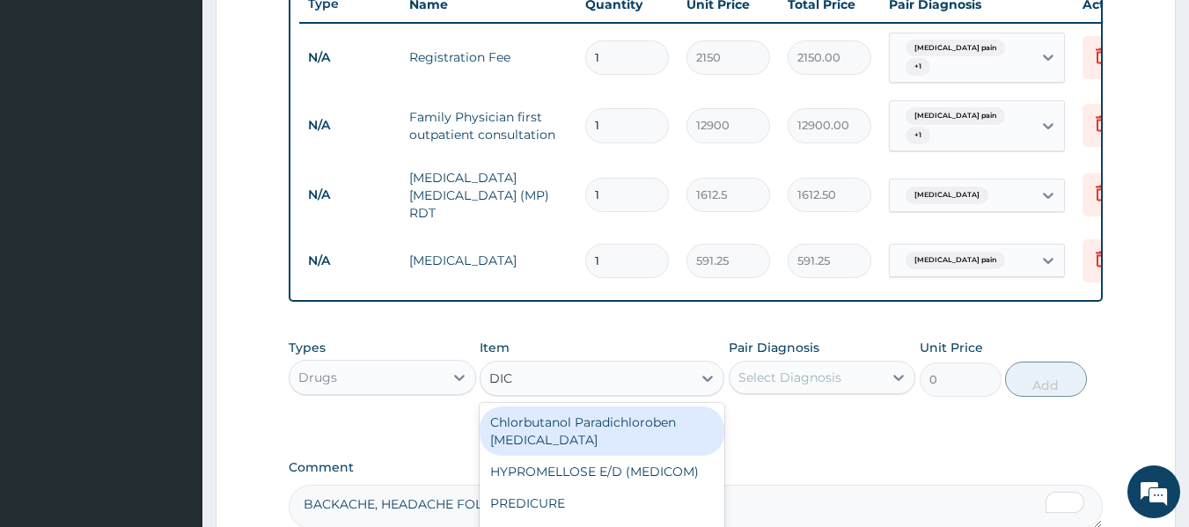
type input "DICL"
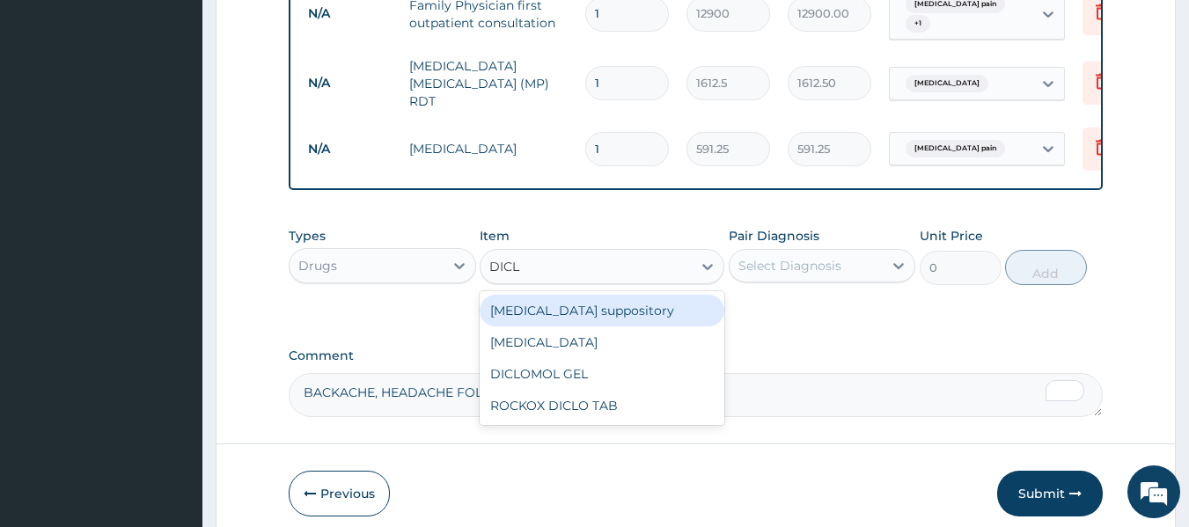
scroll to position [817, 0]
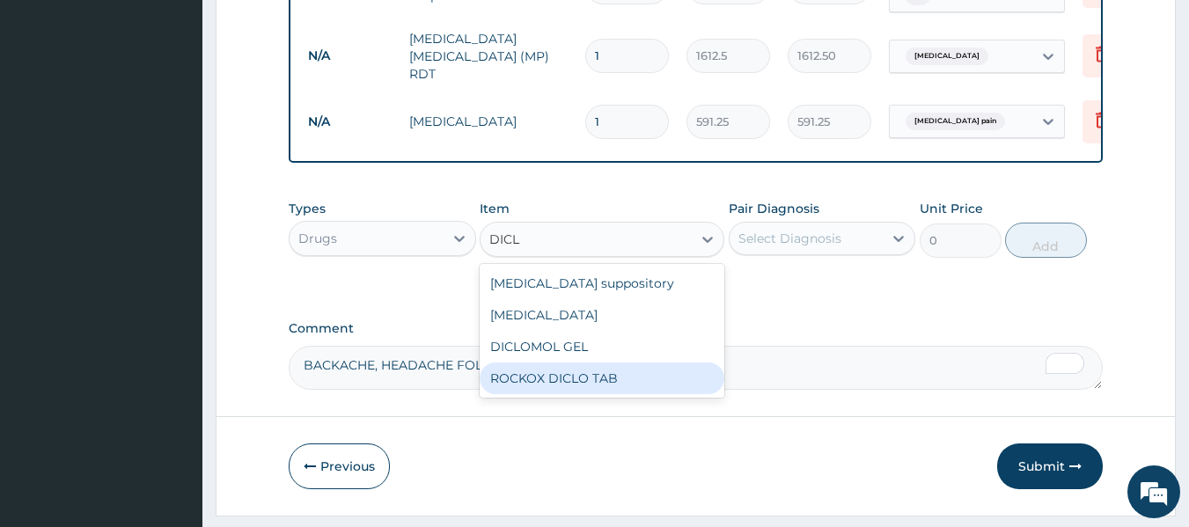
click at [573, 383] on div "ROCKOX DICLO TAB" at bounding box center [601, 378] width 245 height 32
type input "82.775"
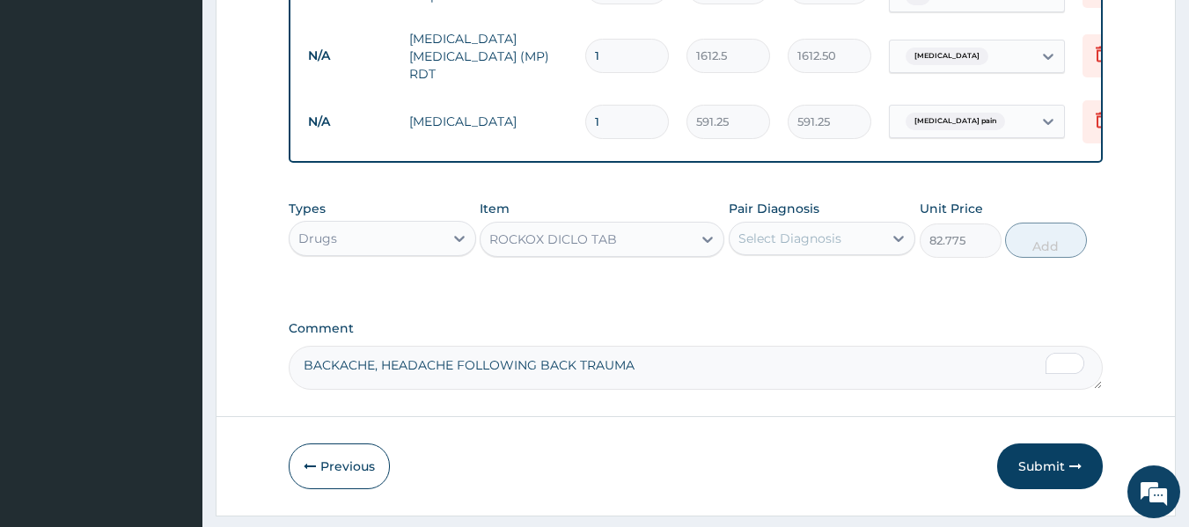
click at [820, 238] on div "Select Diagnosis" at bounding box center [789, 239] width 103 height 18
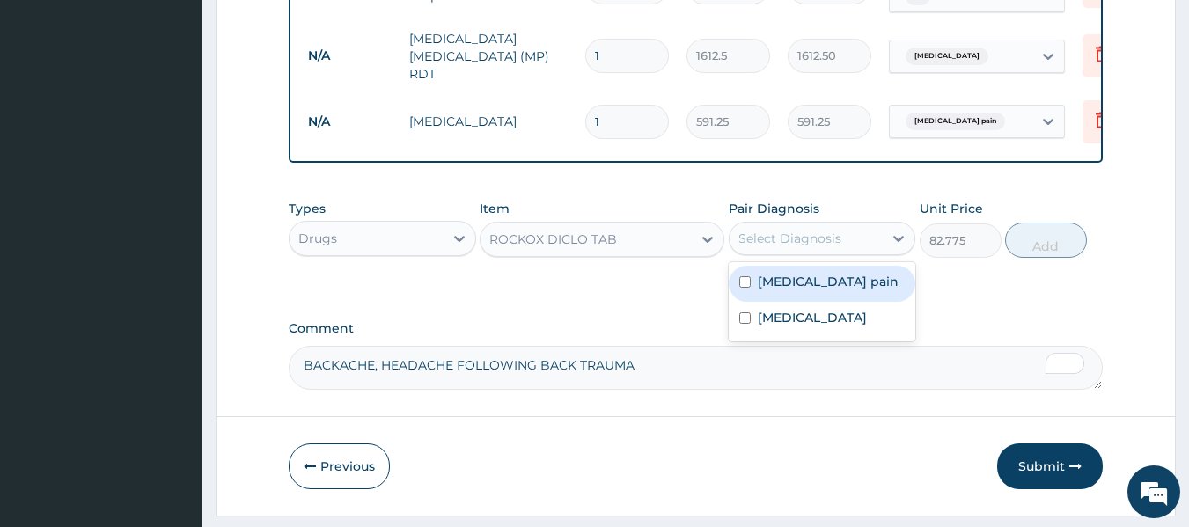
click at [788, 285] on label "[MEDICAL_DATA] pain" at bounding box center [827, 282] width 141 height 18
checkbox input "true"
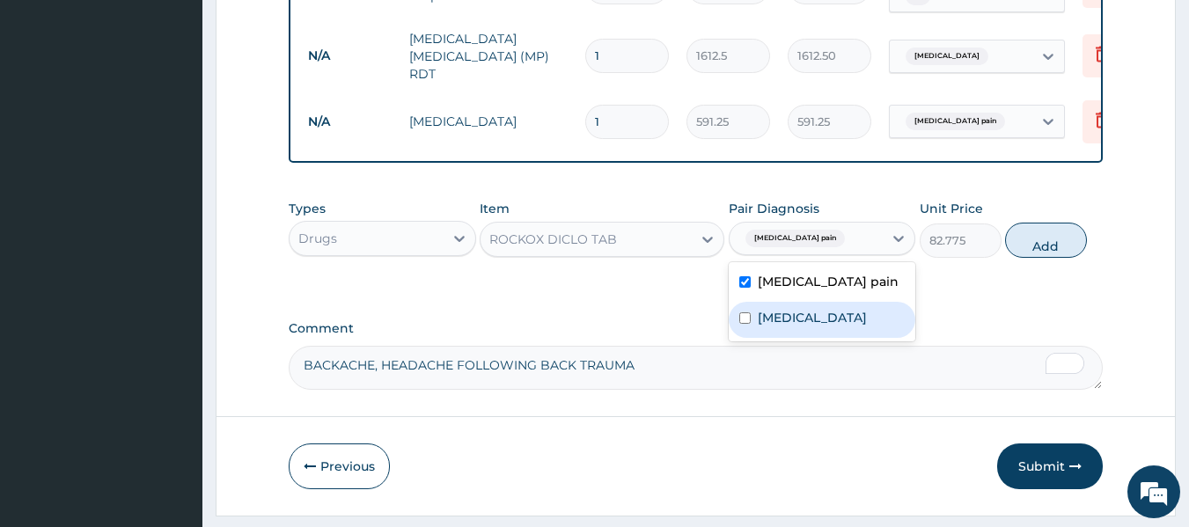
click at [751, 325] on div "[MEDICAL_DATA]" at bounding box center [821, 320] width 187 height 36
checkbox input "true"
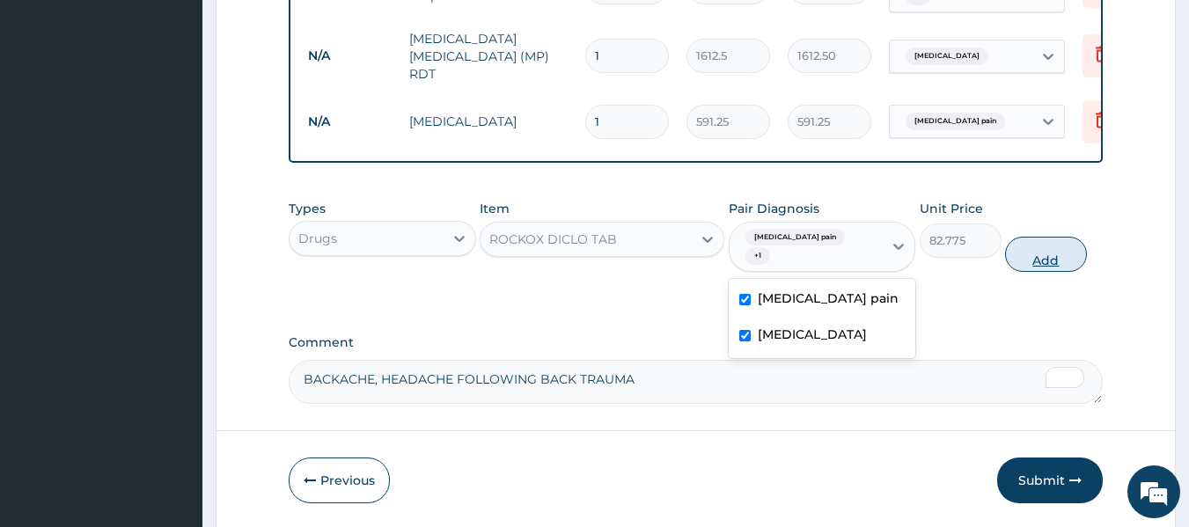
click at [1042, 252] on button "Add" at bounding box center [1046, 254] width 82 height 35
type input "0"
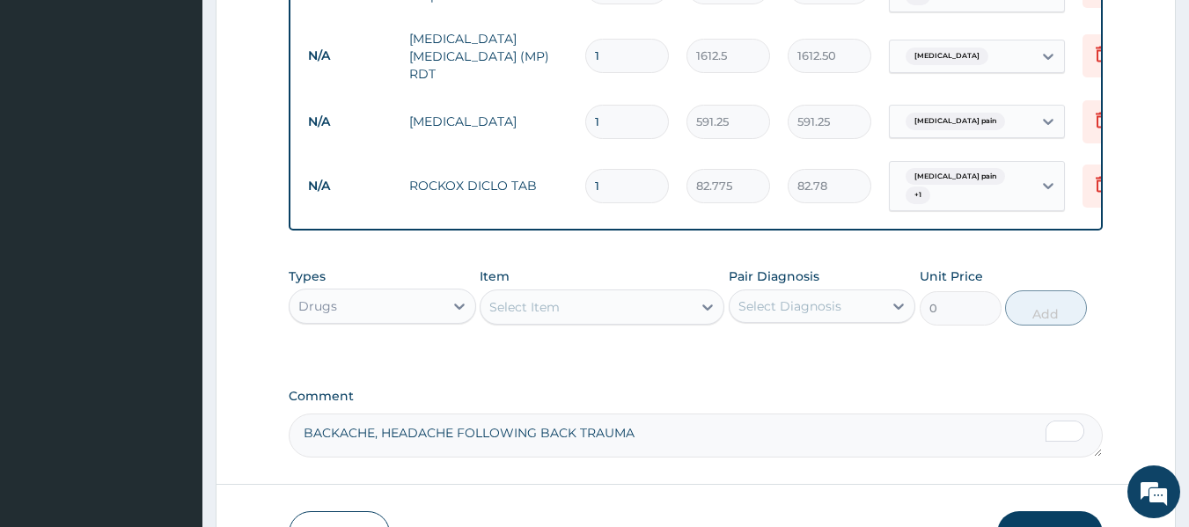
click at [628, 301] on div "Select Item" at bounding box center [585, 307] width 211 height 28
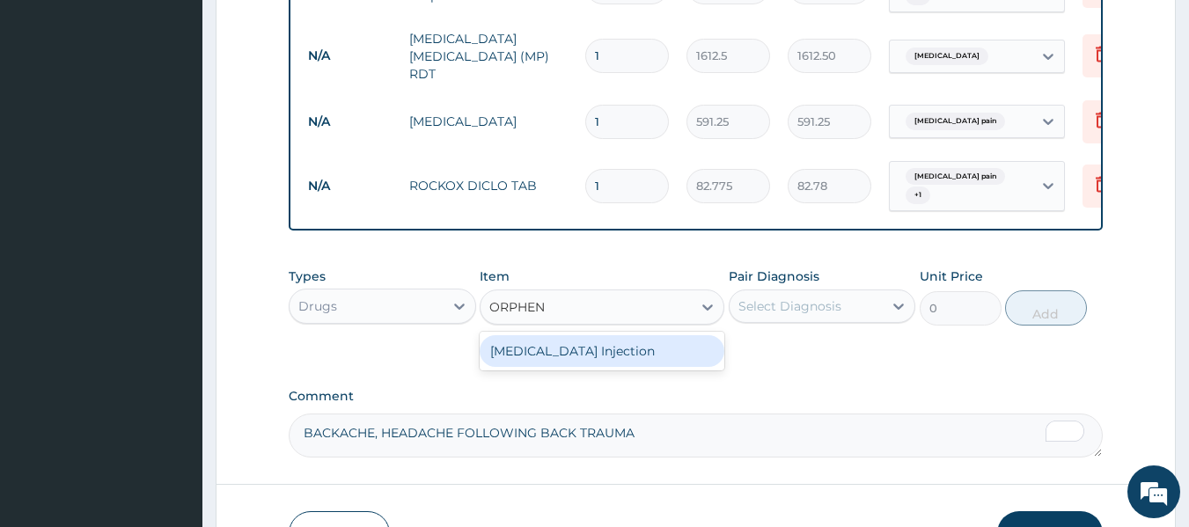
type input "ORPHE"
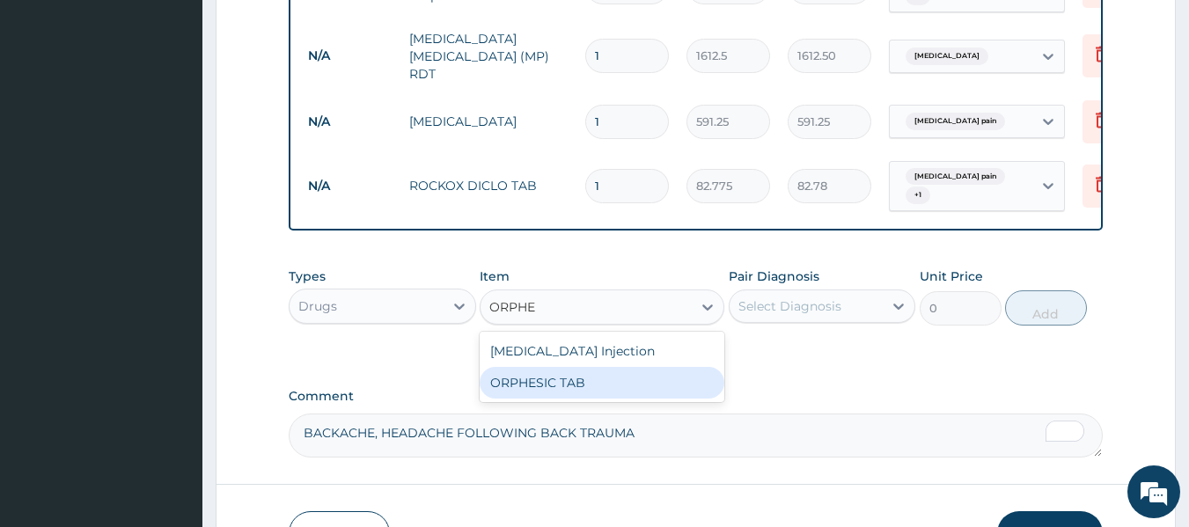
click at [592, 387] on div "ORPHESIC TAB" at bounding box center [601, 383] width 245 height 32
type input "106.425"
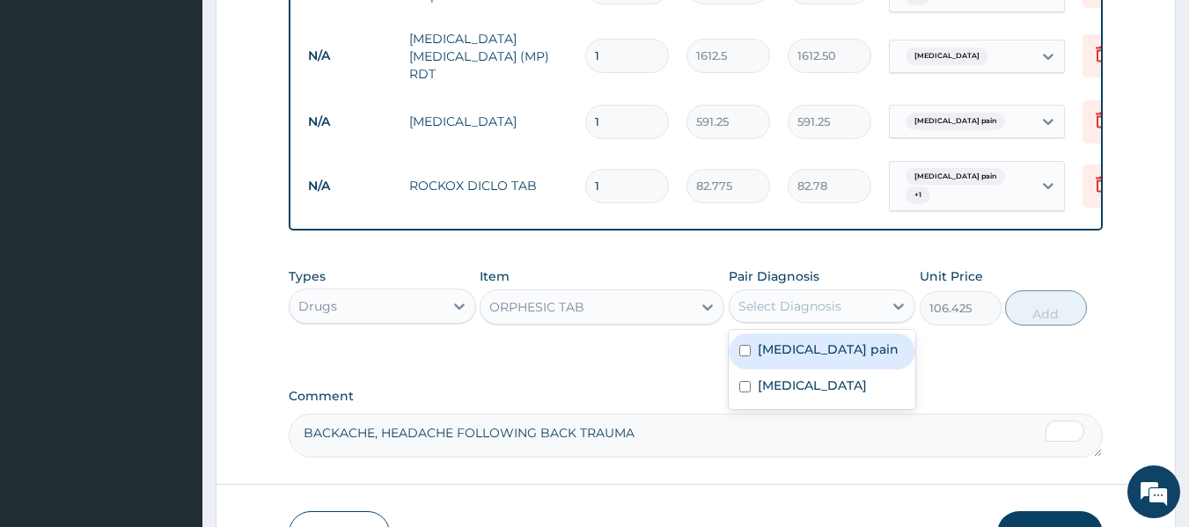
click at [785, 304] on div "Select Diagnosis" at bounding box center [789, 306] width 103 height 18
click at [768, 369] on div "[MEDICAL_DATA] pain" at bounding box center [821, 351] width 187 height 36
checkbox input "true"
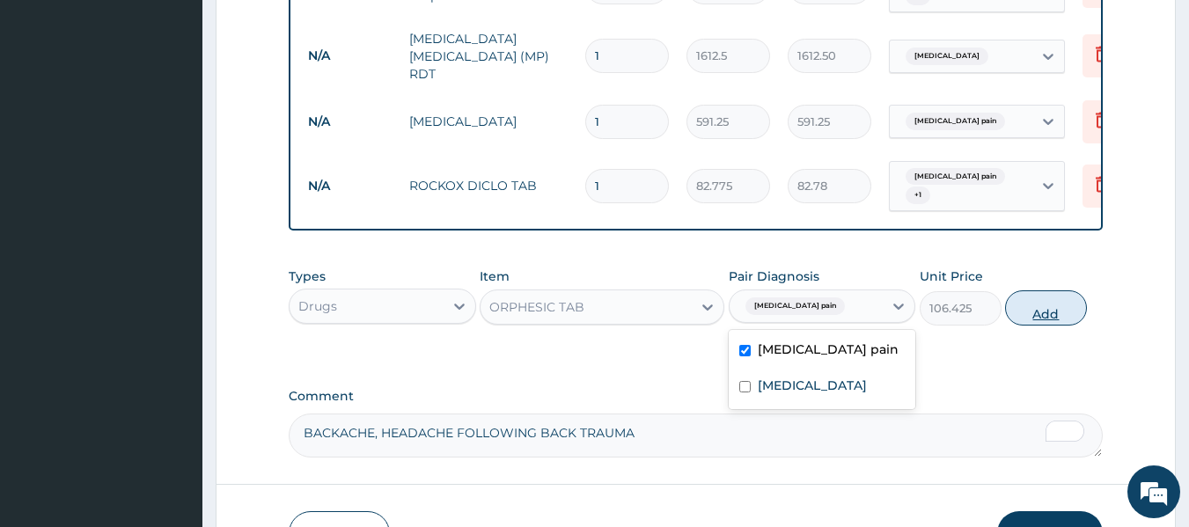
click at [1043, 311] on button "Add" at bounding box center [1046, 307] width 82 height 35
type input "0"
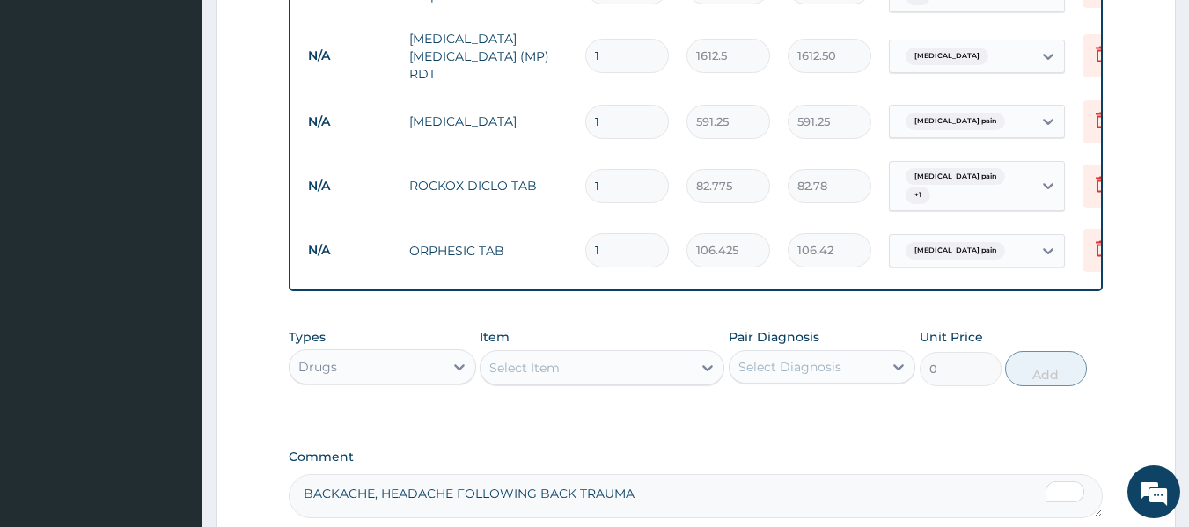
click at [530, 374] on div "Select Item" at bounding box center [524, 368] width 70 height 18
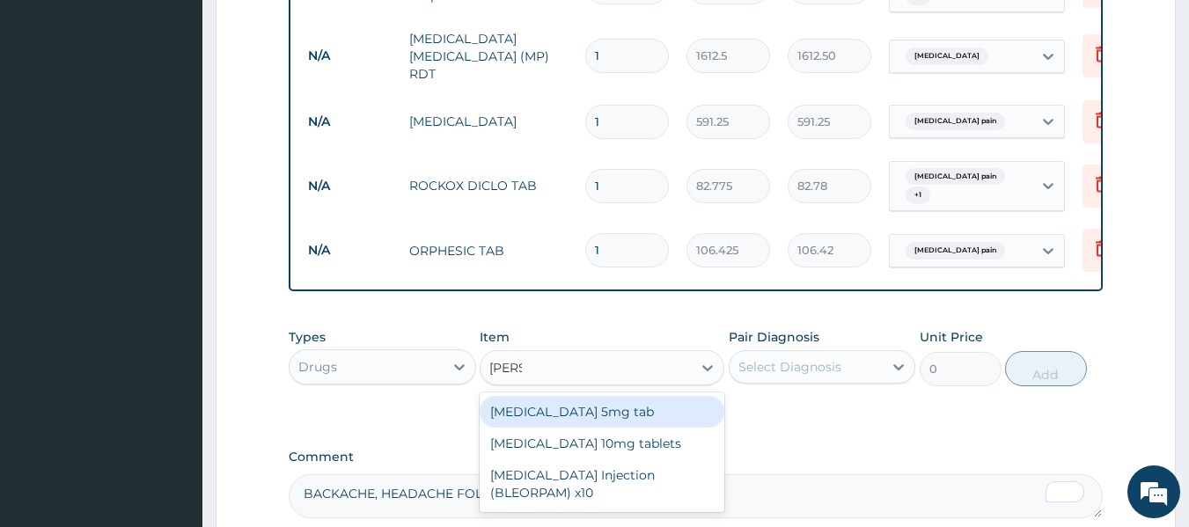
type input "DIAZE"
click at [553, 420] on div "[MEDICAL_DATA] 5mg tab" at bounding box center [601, 412] width 245 height 32
type input "23.65"
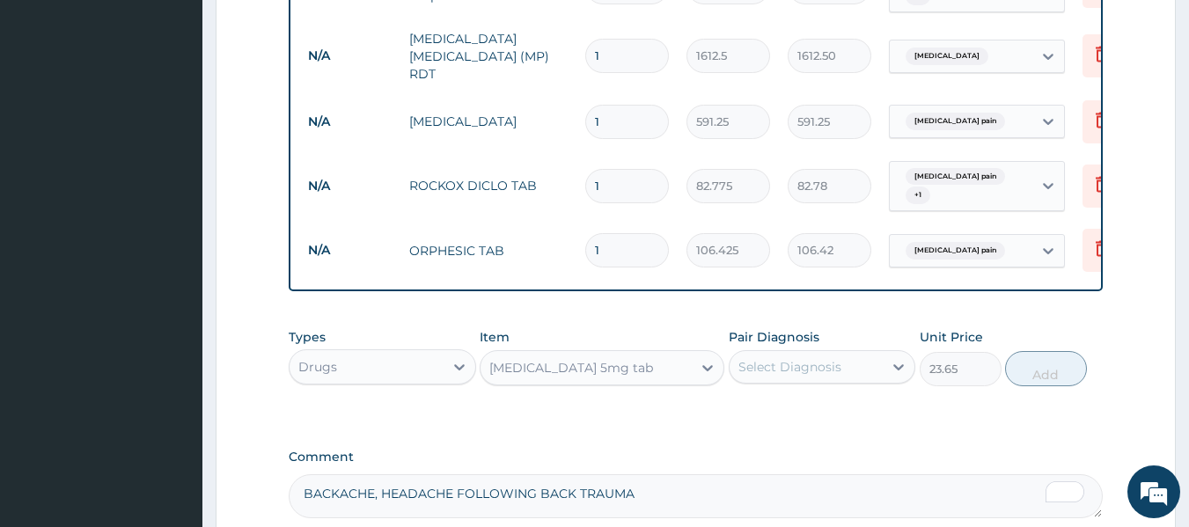
click at [518, 374] on div "[MEDICAL_DATA] 5mg tab" at bounding box center [571, 368] width 164 height 18
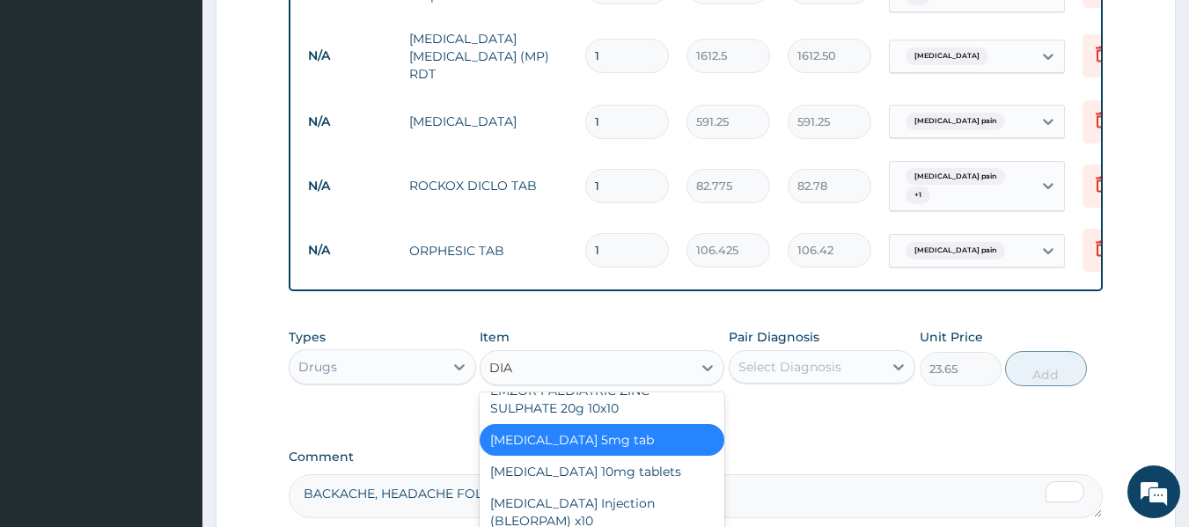
scroll to position [0, 0]
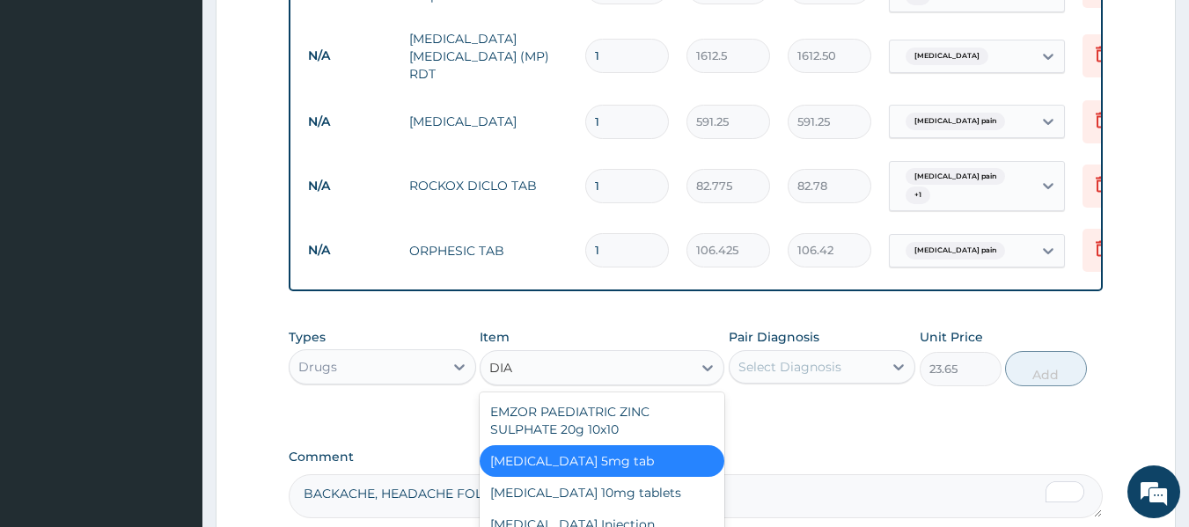
type input "[PERSON_NAME]"
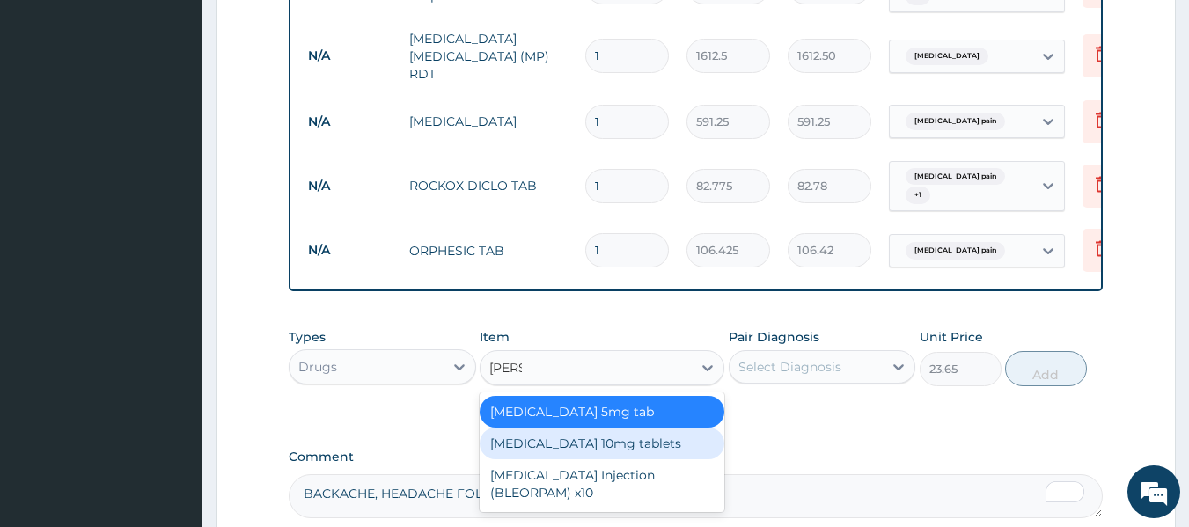
click at [522, 445] on div "[MEDICAL_DATA] 10mg tablets" at bounding box center [601, 444] width 245 height 32
type input "35.475"
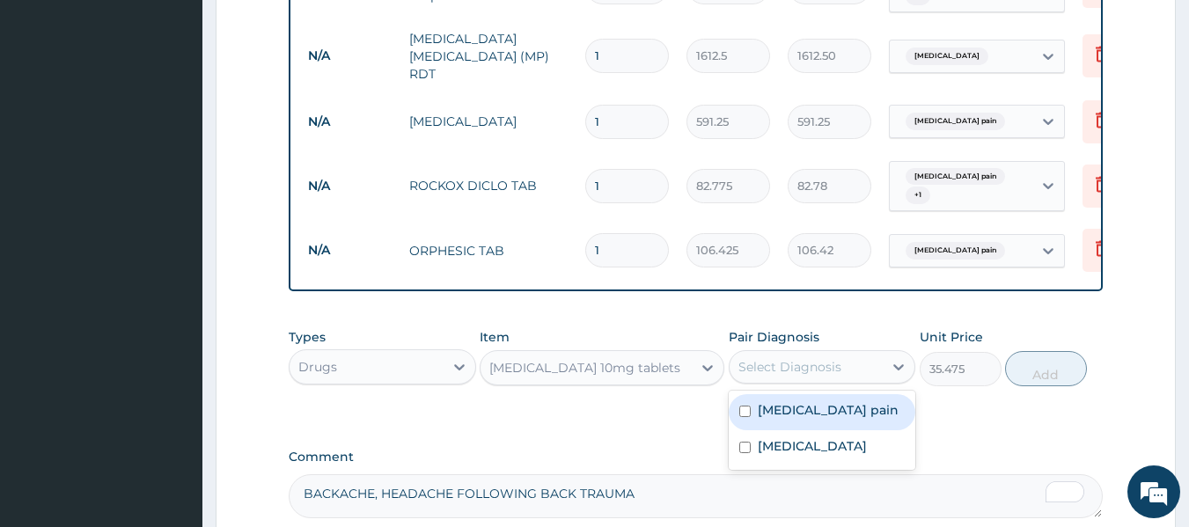
click at [777, 358] on div "Select Diagnosis" at bounding box center [806, 367] width 154 height 28
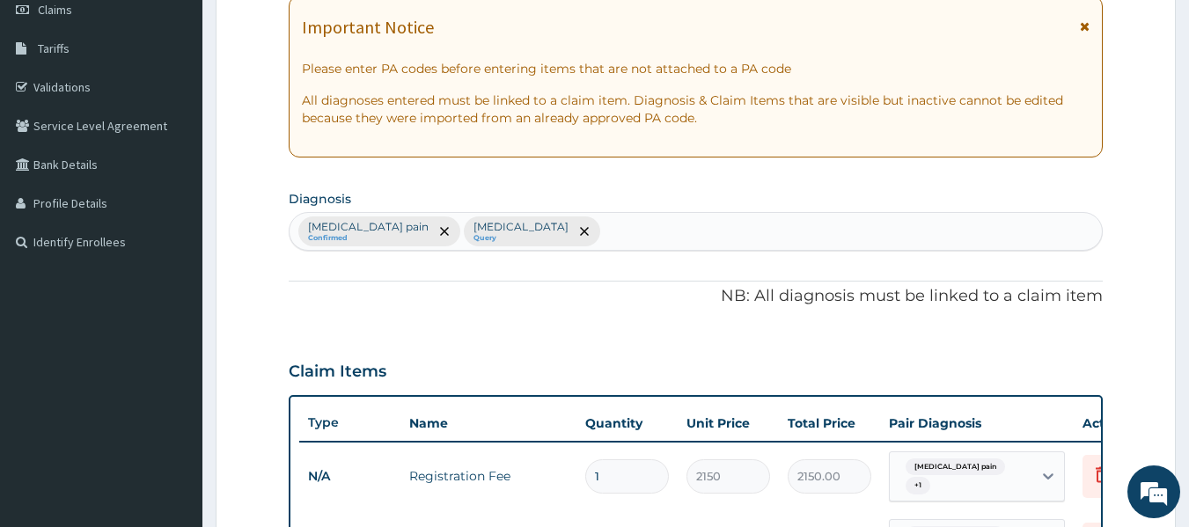
scroll to position [257, 0]
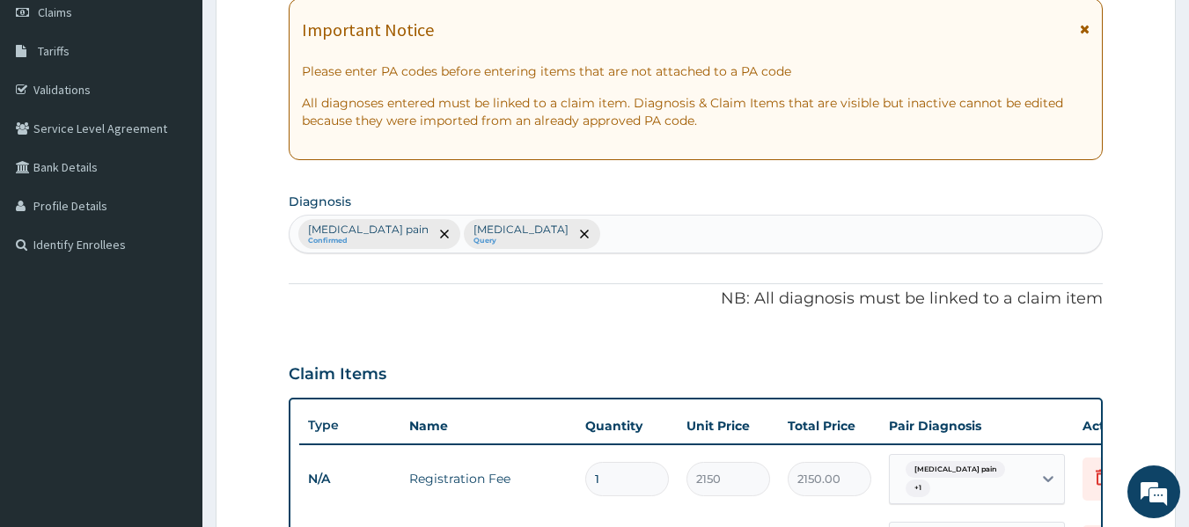
click at [753, 217] on div "[MEDICAL_DATA] pain Confirmed [MEDICAL_DATA] Query" at bounding box center [695, 234] width 813 height 37
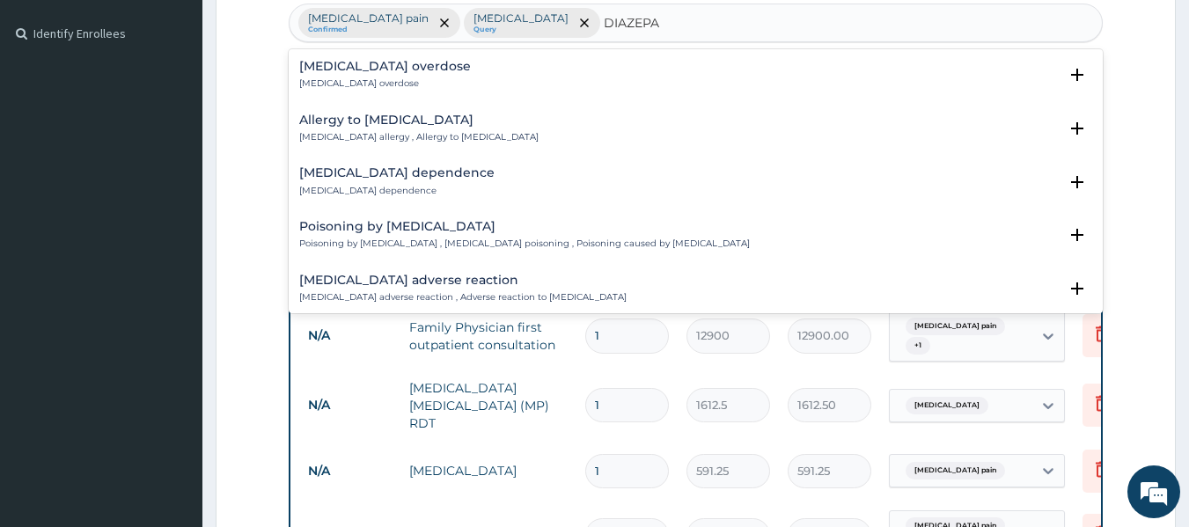
scroll to position [476, 0]
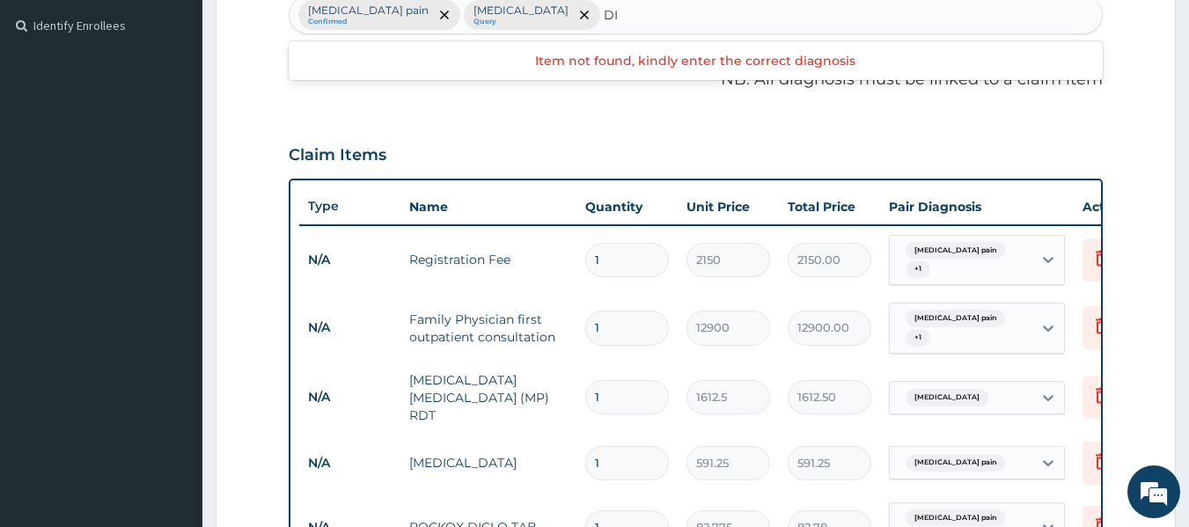
type input "D"
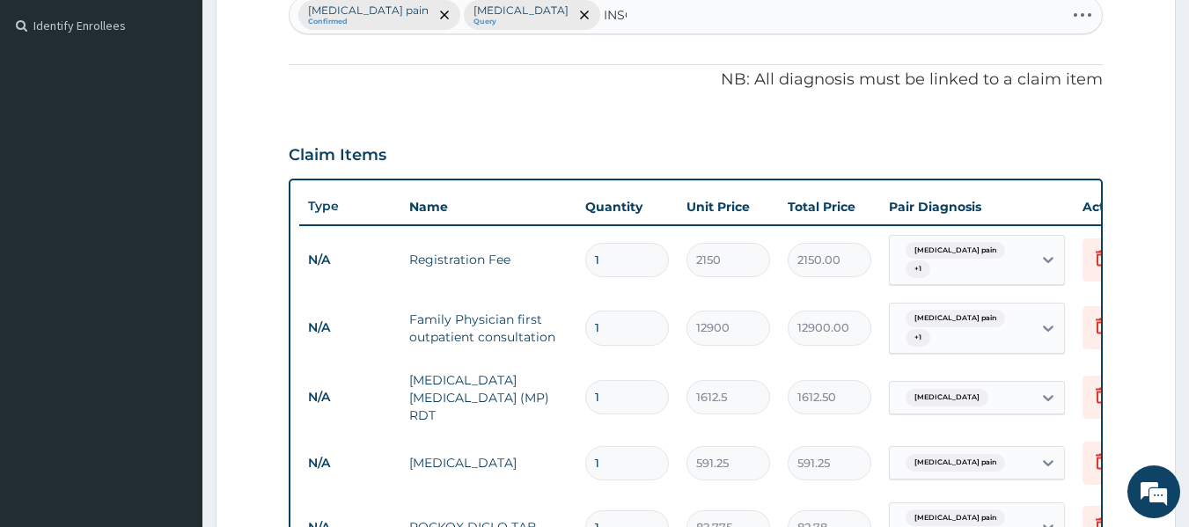
type input "INSOM"
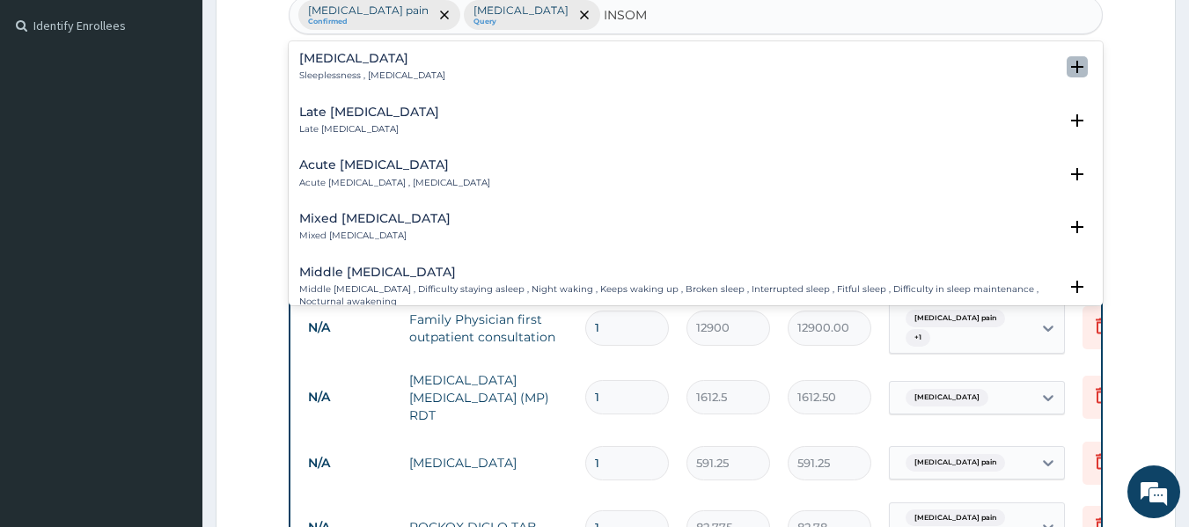
click at [1070, 76] on icon "open select status" at bounding box center [1076, 66] width 21 height 21
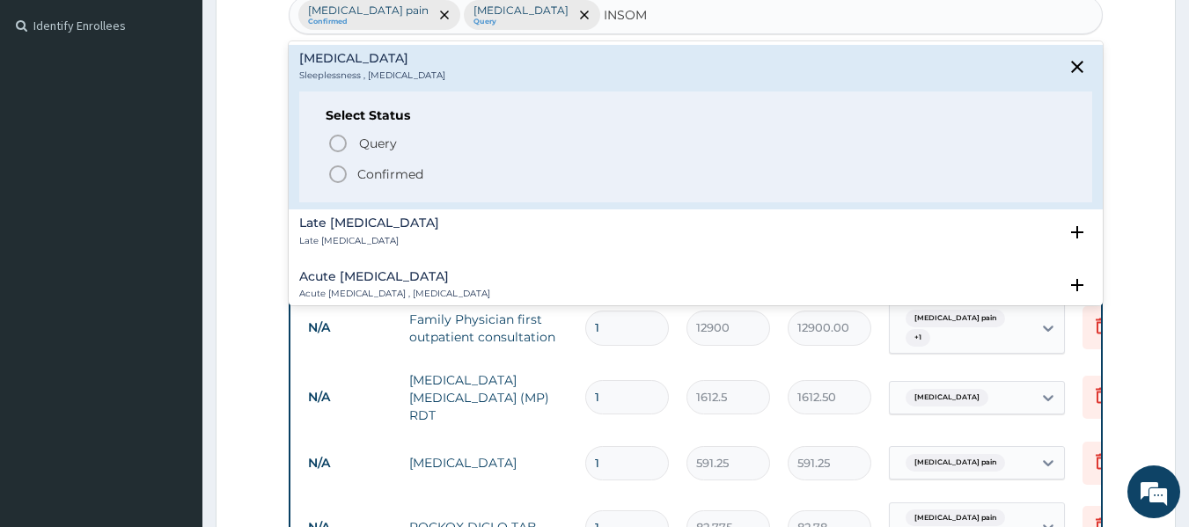
click at [346, 178] on icon "status option filled" at bounding box center [337, 174] width 21 height 21
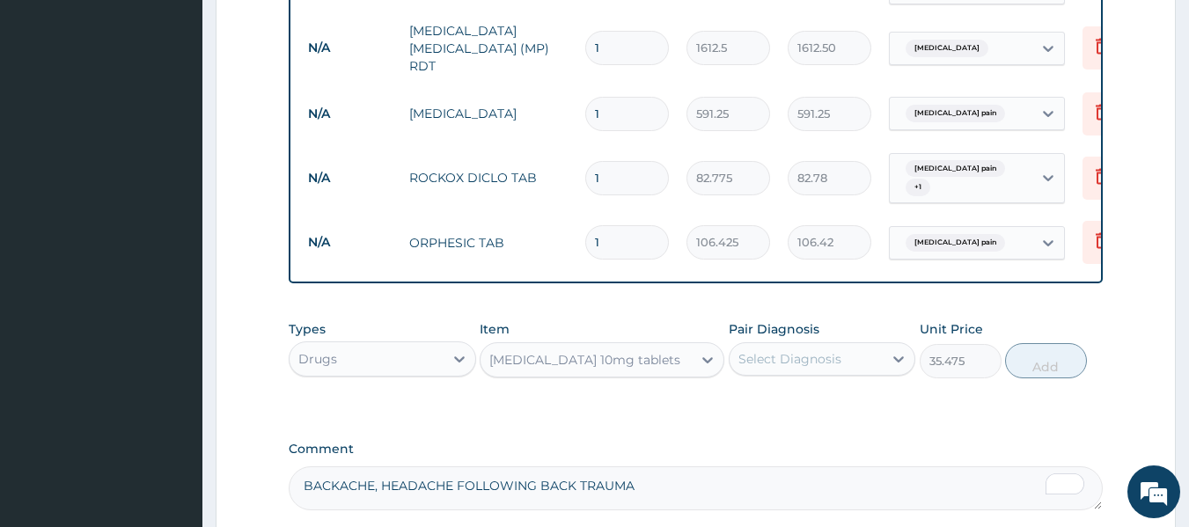
scroll to position [828, 0]
click at [834, 352] on div "Select Diagnosis" at bounding box center [789, 356] width 103 height 18
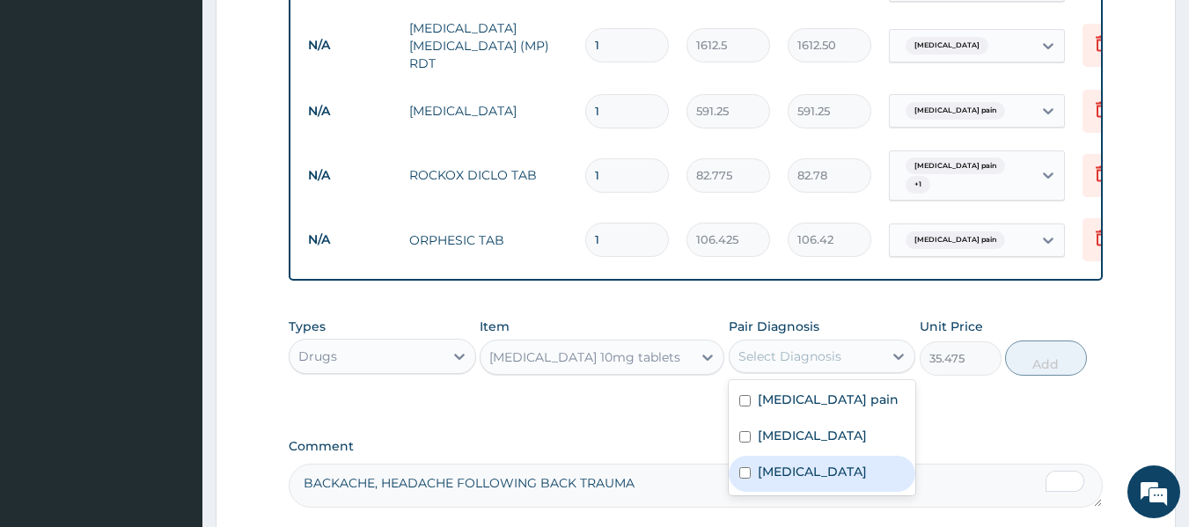
click at [784, 479] on label "[MEDICAL_DATA]" at bounding box center [811, 472] width 109 height 18
checkbox input "true"
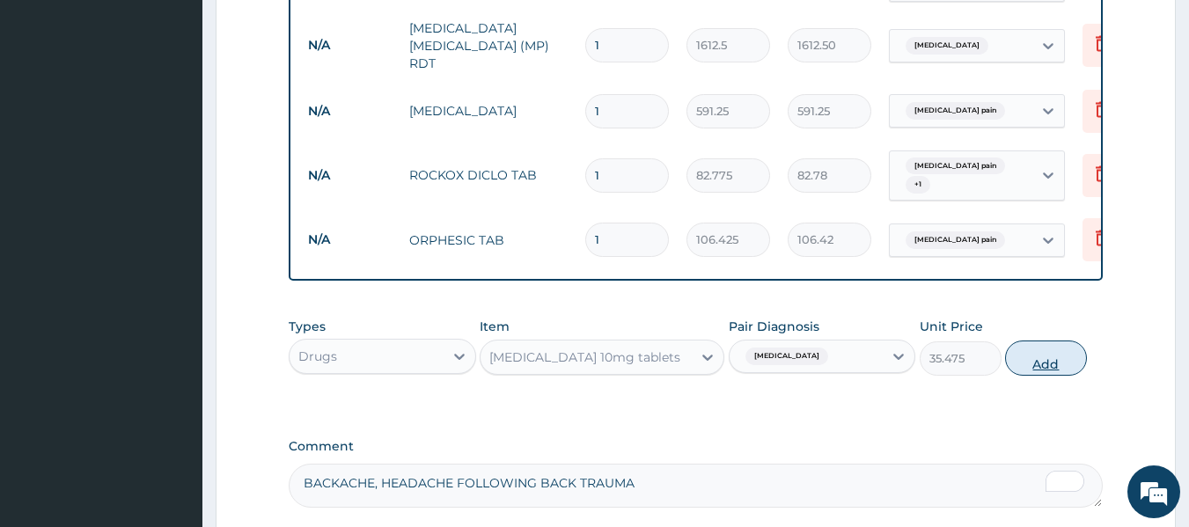
click at [1036, 368] on button "Add" at bounding box center [1046, 357] width 82 height 35
type input "0"
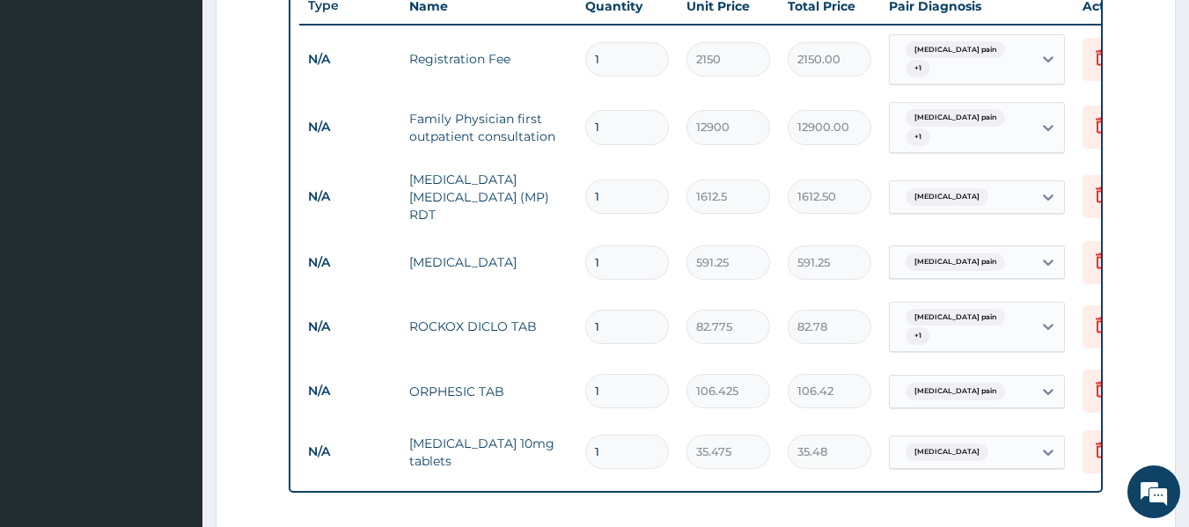
scroll to position [679, 0]
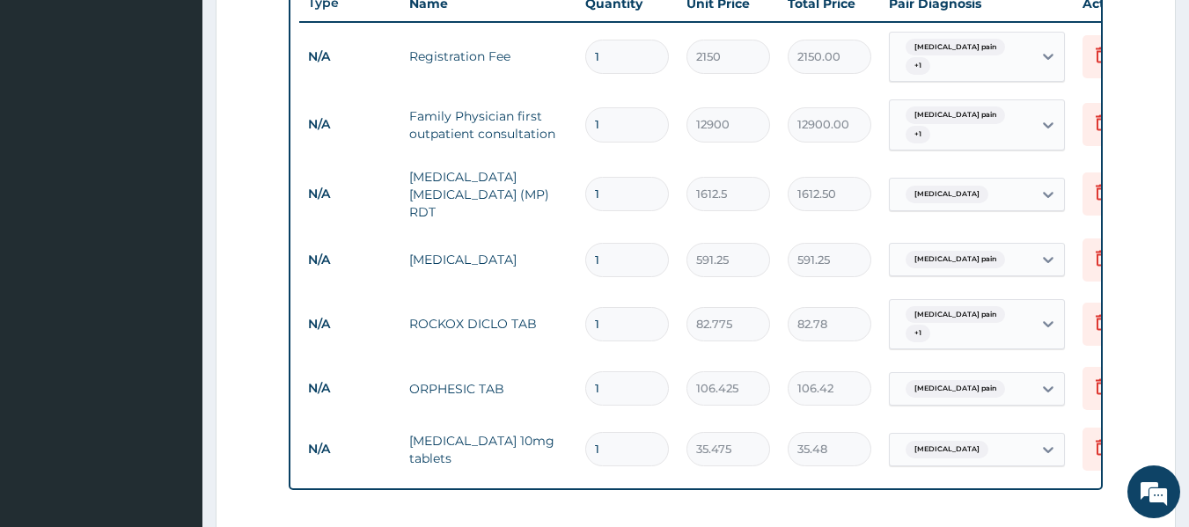
click at [630, 246] on input "1" at bounding box center [627, 260] width 84 height 34
click at [608, 321] on input "1" at bounding box center [627, 324] width 84 height 34
type input "10"
type input "827.75"
type input "10"
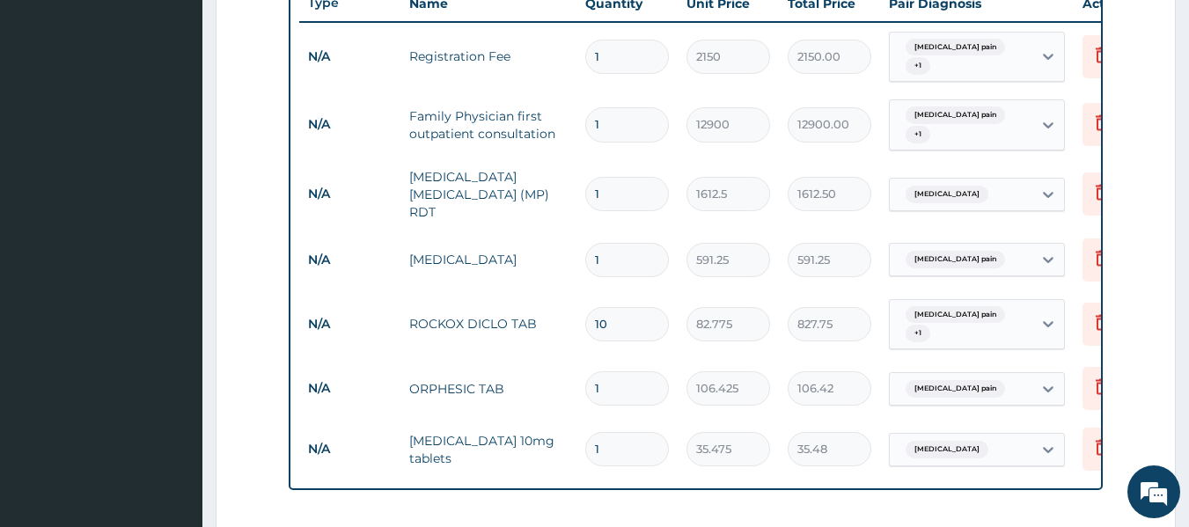
click at [638, 391] on input "1" at bounding box center [627, 388] width 84 height 34
type input "0.00"
type input "2"
type input "212.85"
type input "20"
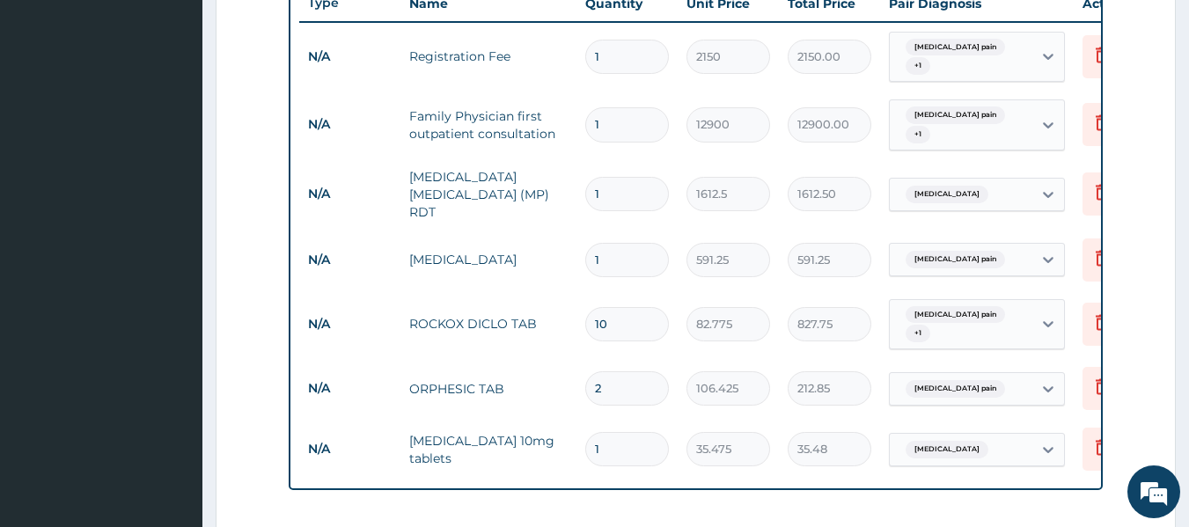
type input "2128.50"
type input "20"
click at [617, 445] on input "1" at bounding box center [627, 449] width 84 height 34
type input "10"
type input "354.75"
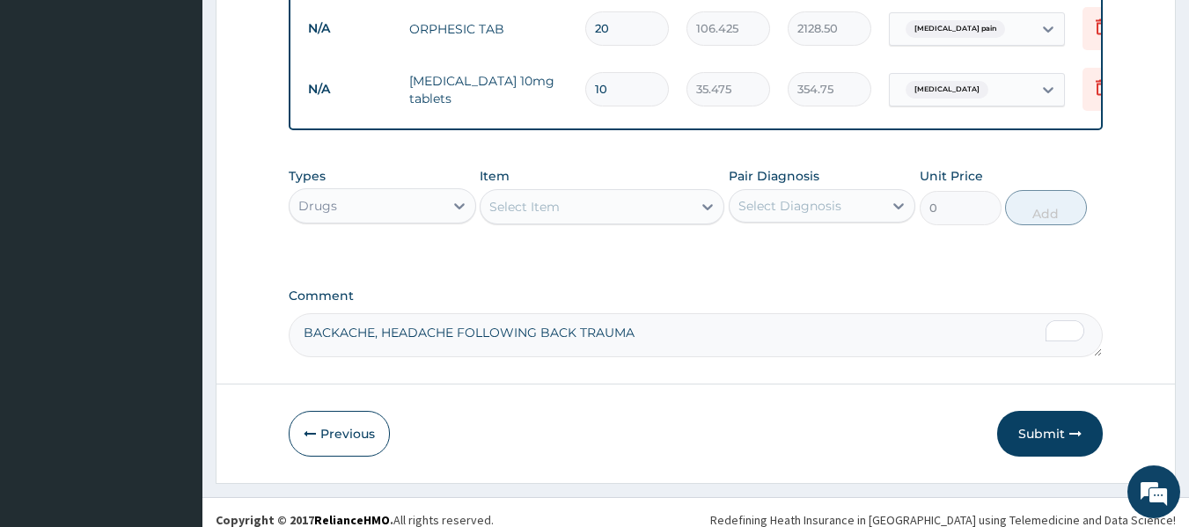
scroll to position [1057, 0]
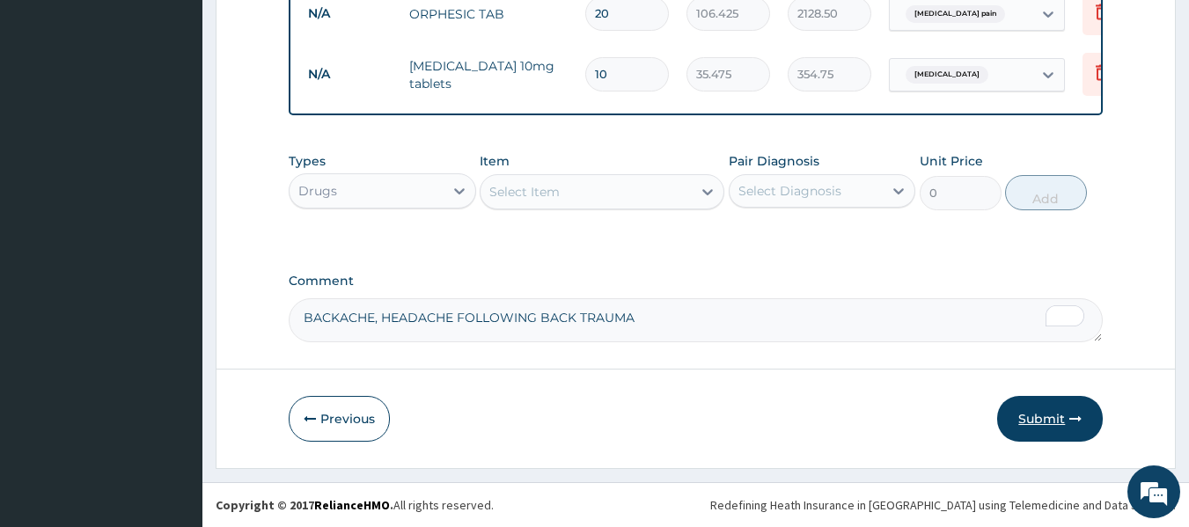
type input "10"
click at [1076, 421] on icon "button" at bounding box center [1075, 419] width 12 height 12
